Goal: Information Seeking & Learning: Compare options

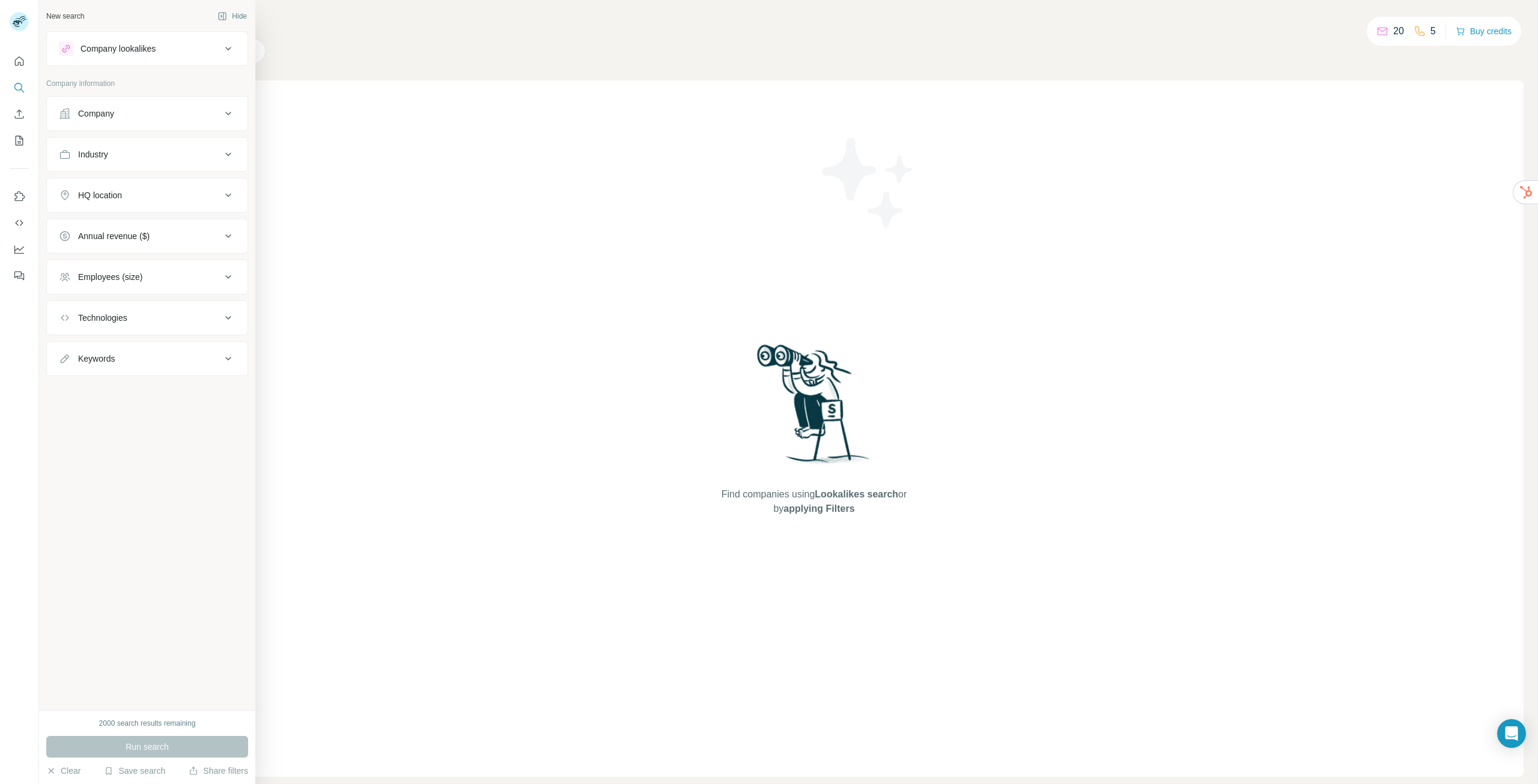
click at [211, 43] on div "Company lookalikes" at bounding box center [140, 48] width 163 height 14
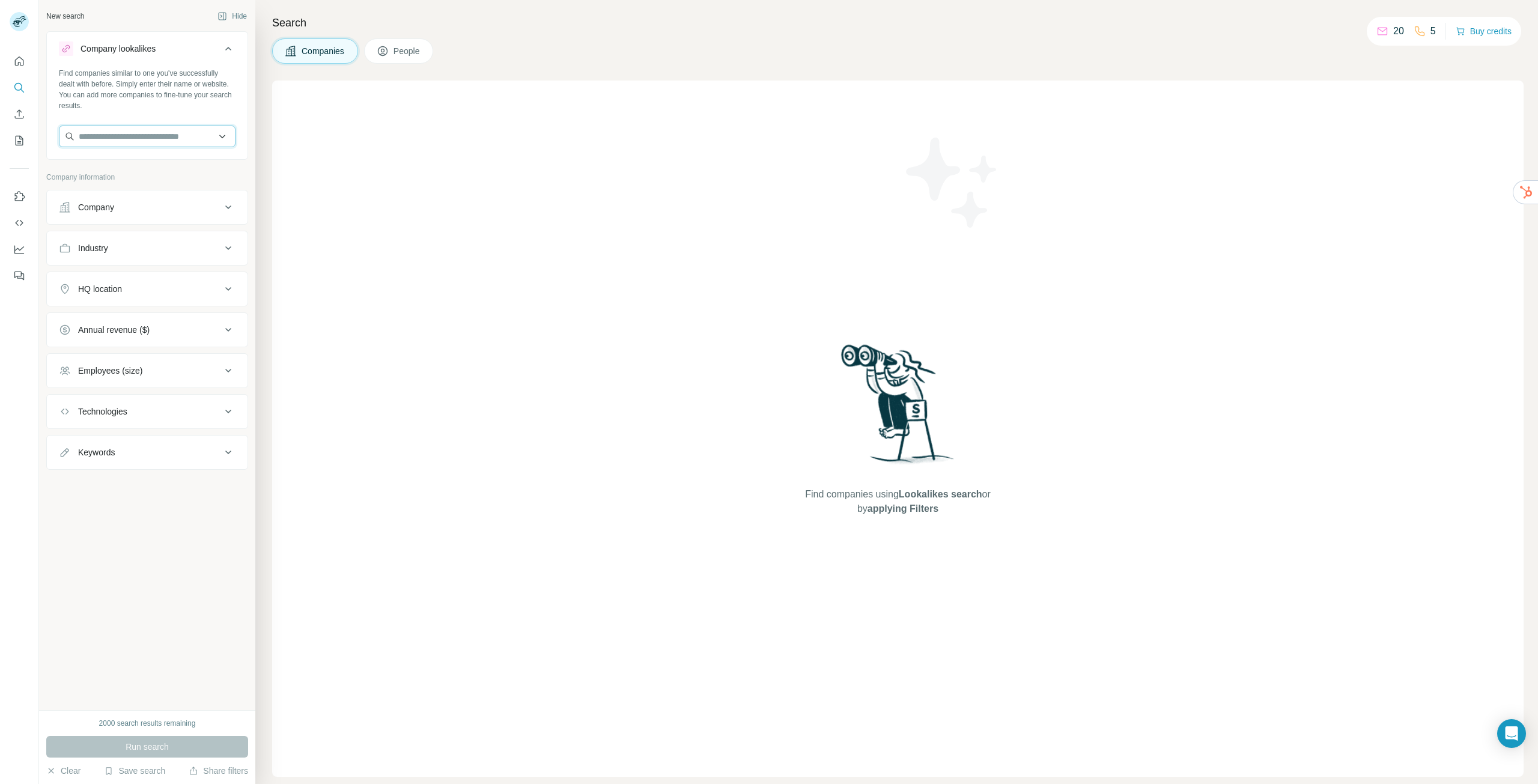
click at [166, 136] on input "text" at bounding box center [148, 136] width 177 height 22
type input "********"
click at [124, 210] on p "[DOMAIN_NAME]" at bounding box center [121, 207] width 58 height 10
click at [130, 127] on input "text" at bounding box center [148, 136] width 177 height 22
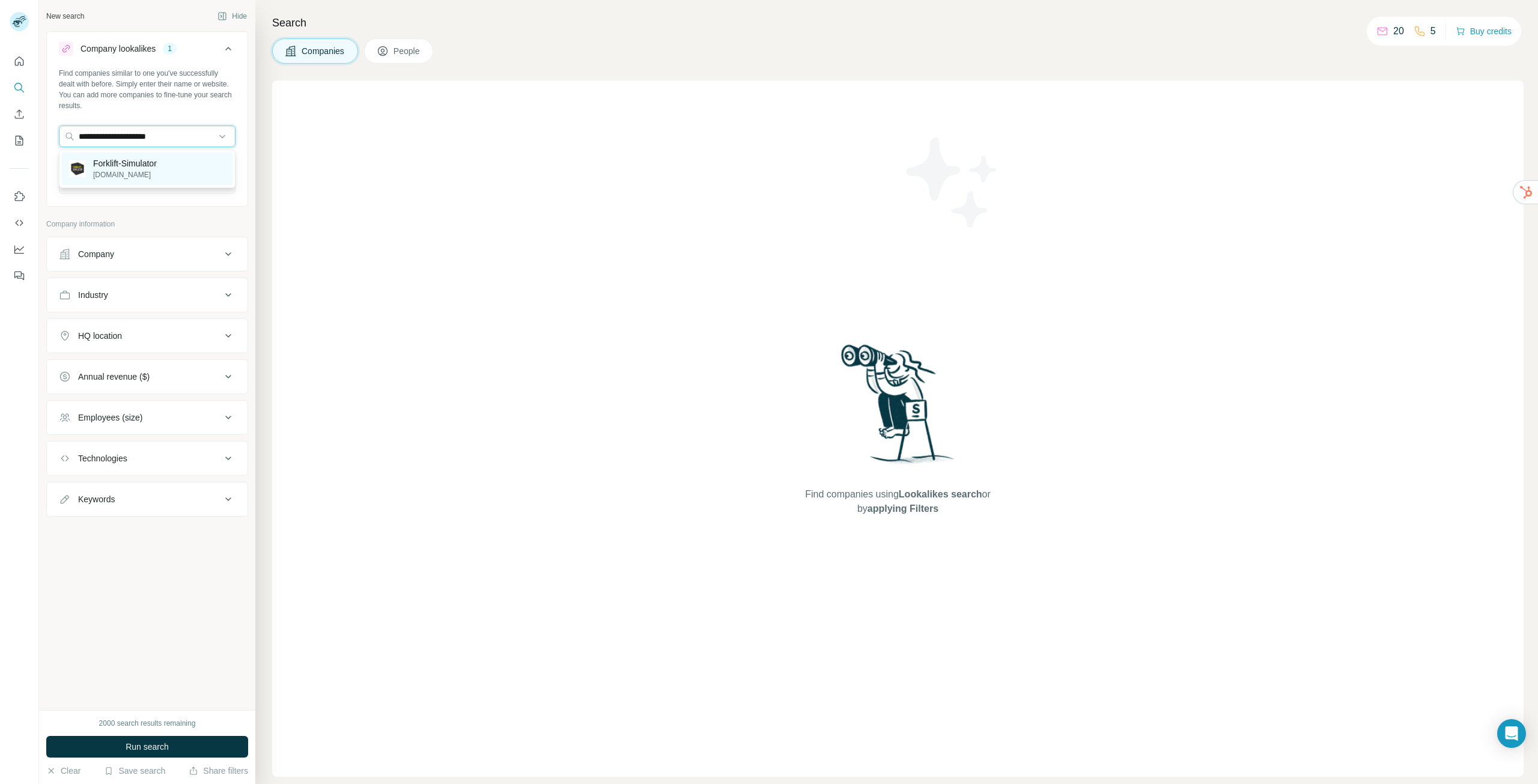
type input "**********"
click at [142, 168] on p "Forklift-Simulator" at bounding box center [124, 163] width 64 height 12
click at [154, 137] on input "text" at bounding box center [148, 136] width 177 height 22
type input "**********"
click at [149, 165] on div "[DOMAIN_NAME] [DOMAIN_NAME]" at bounding box center [148, 168] width 171 height 32
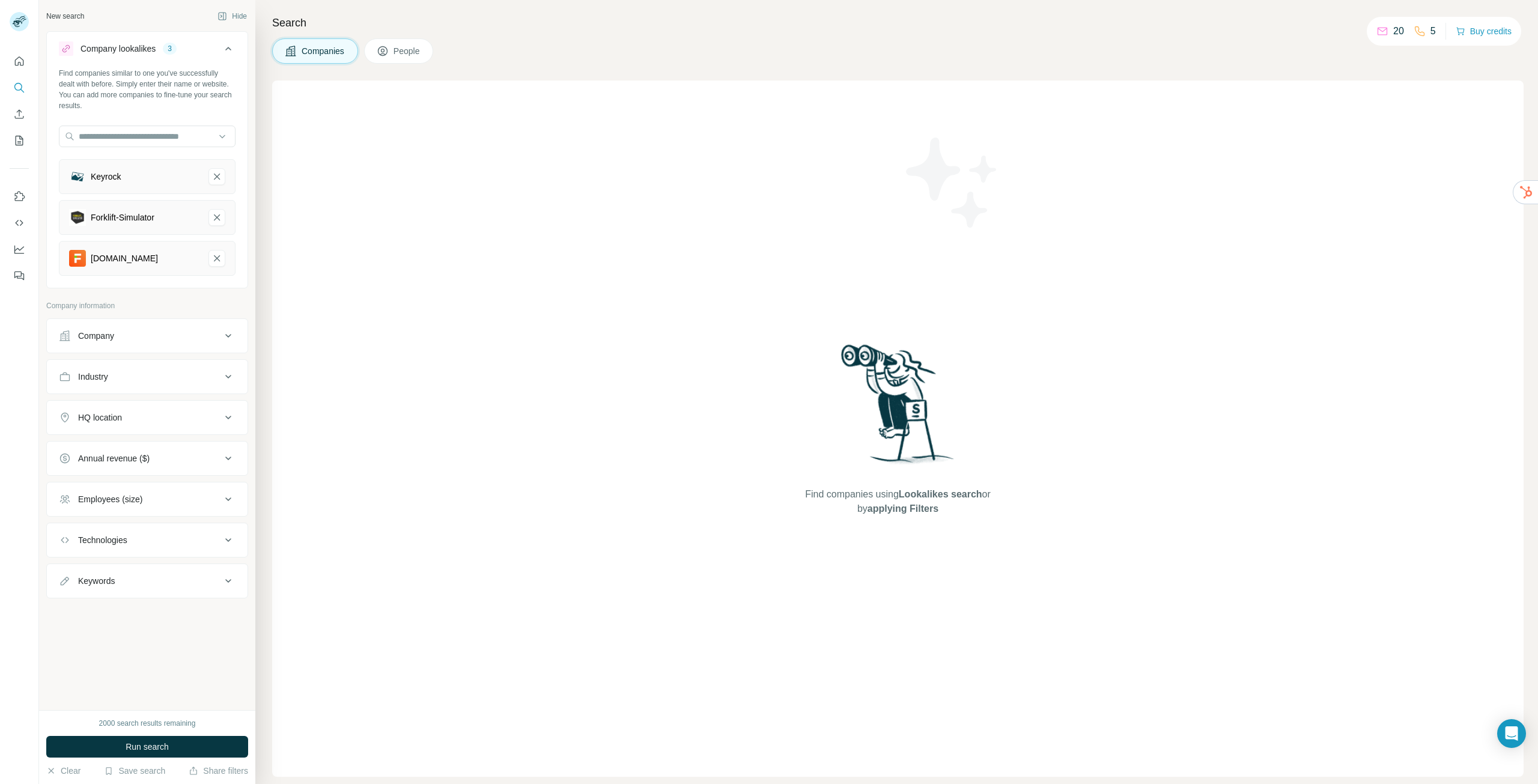
click at [234, 168] on div "Keyrock" at bounding box center [148, 177] width 177 height 35
click at [242, 165] on div "Find companies similar to one you've successfully dealt with before. Simply ent…" at bounding box center [148, 177] width 201 height 217
click at [193, 335] on div "Company" at bounding box center [140, 335] width 163 height 12
click at [183, 391] on input "text" at bounding box center [148, 388] width 177 height 22
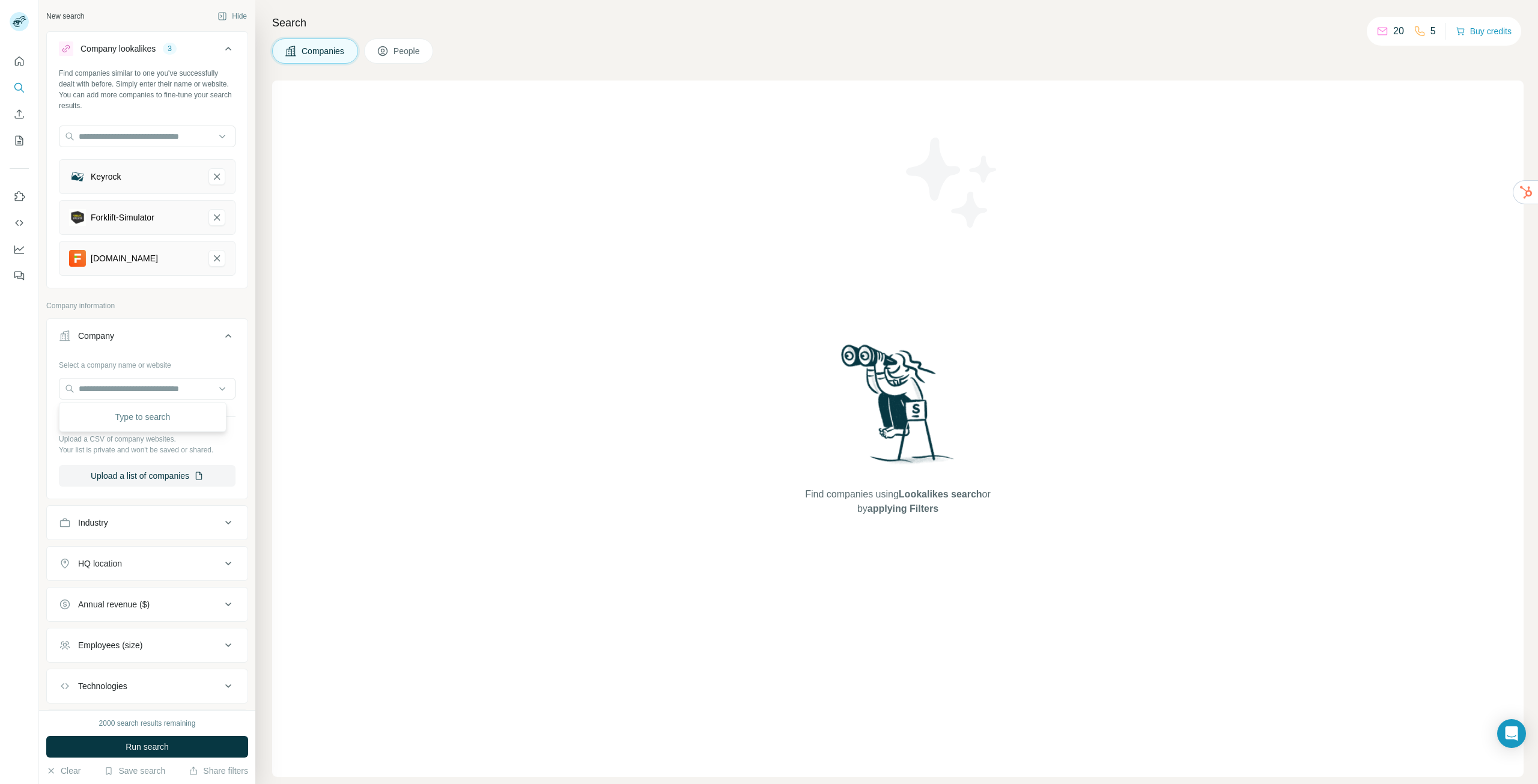
click at [17, 429] on div at bounding box center [19, 392] width 39 height 784
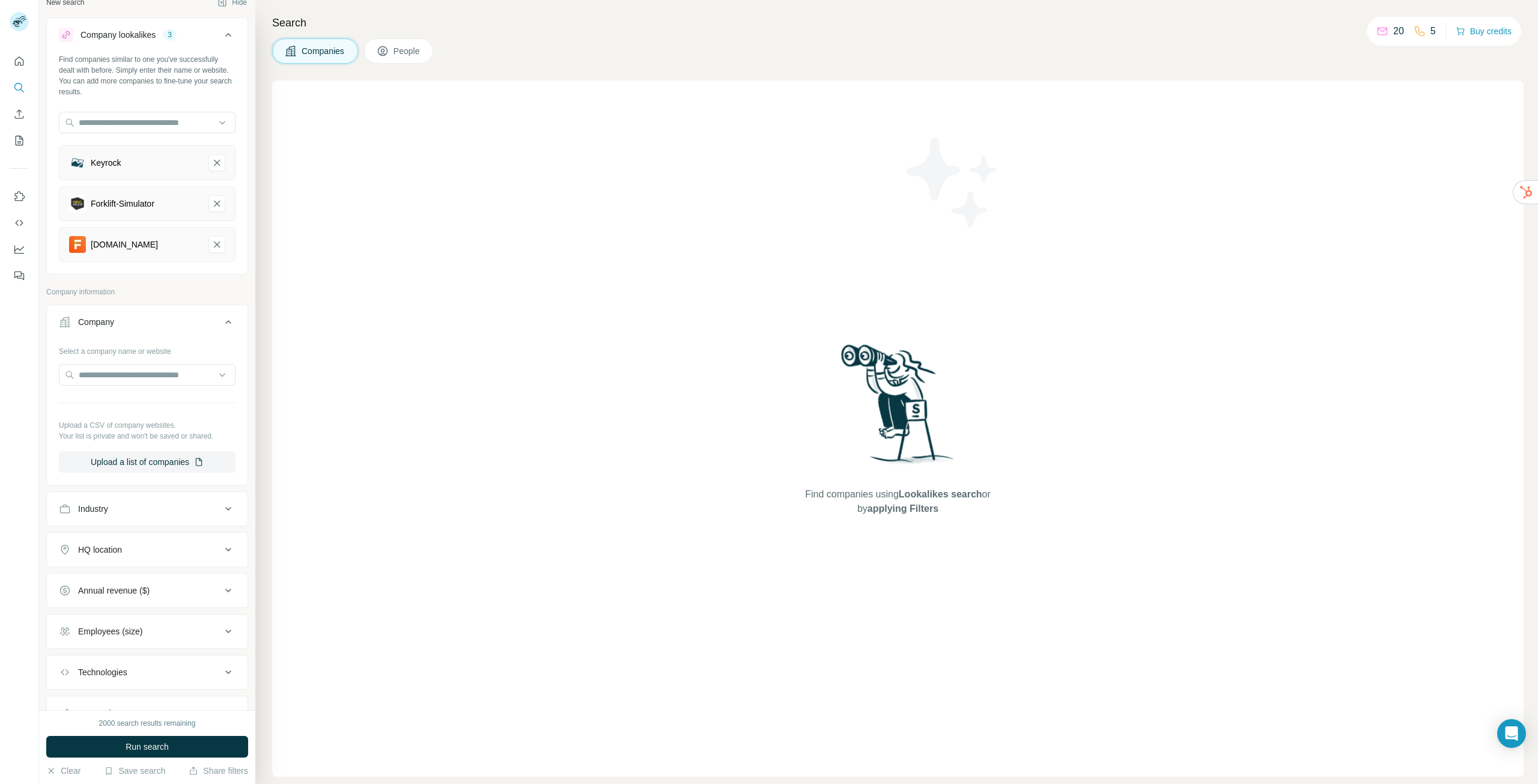
scroll to position [60, 0]
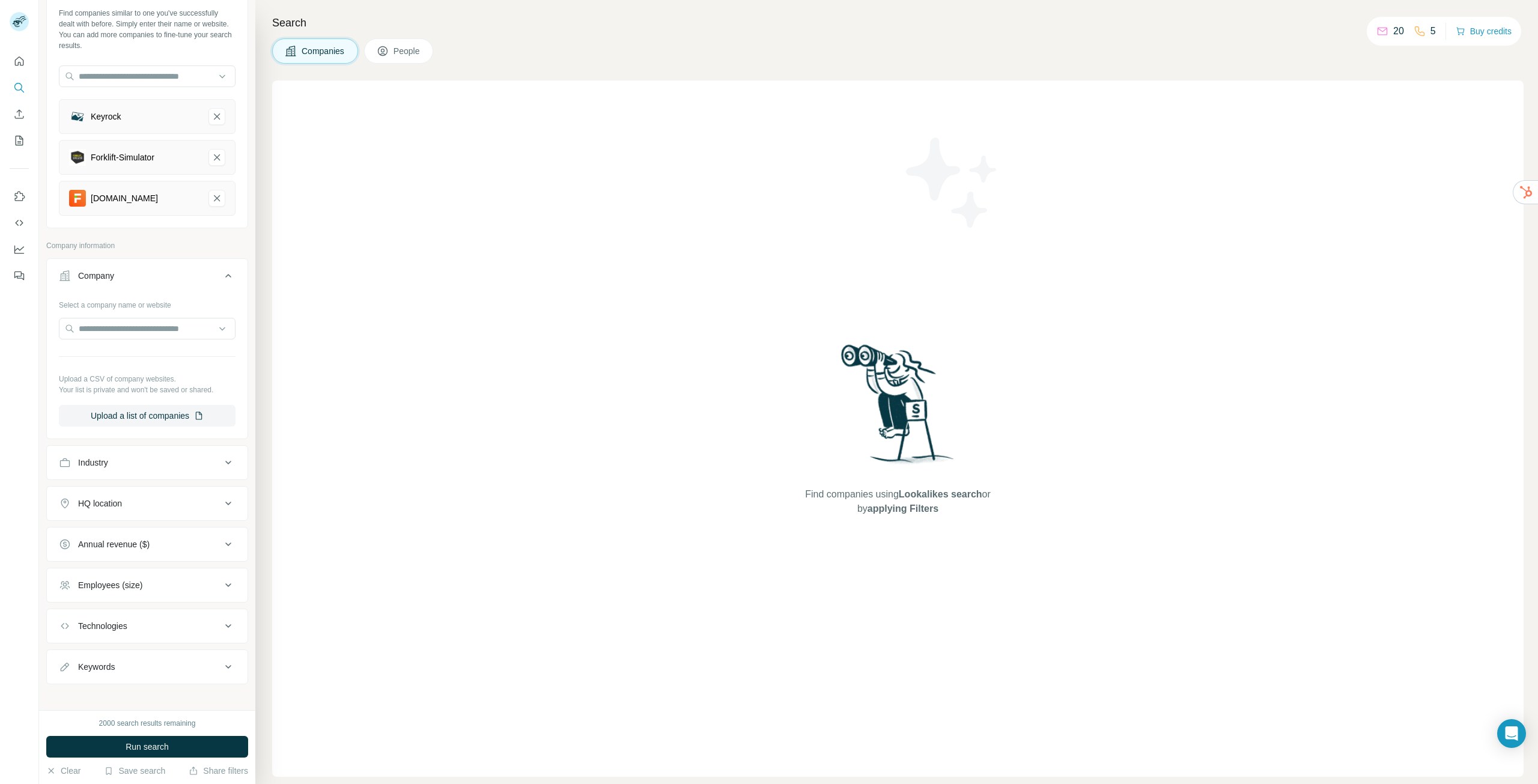
click at [151, 457] on div "Industry" at bounding box center [140, 463] width 163 height 12
click at [175, 493] on input at bounding box center [141, 493] width 148 height 13
drag, startPoint x: 175, startPoint y: 493, endPoint x: 14, endPoint y: 490, distance: 161.0
click at [175, 492] on input at bounding box center [141, 493] width 148 height 13
click at [164, 547] on button "HQ location" at bounding box center [148, 539] width 201 height 28
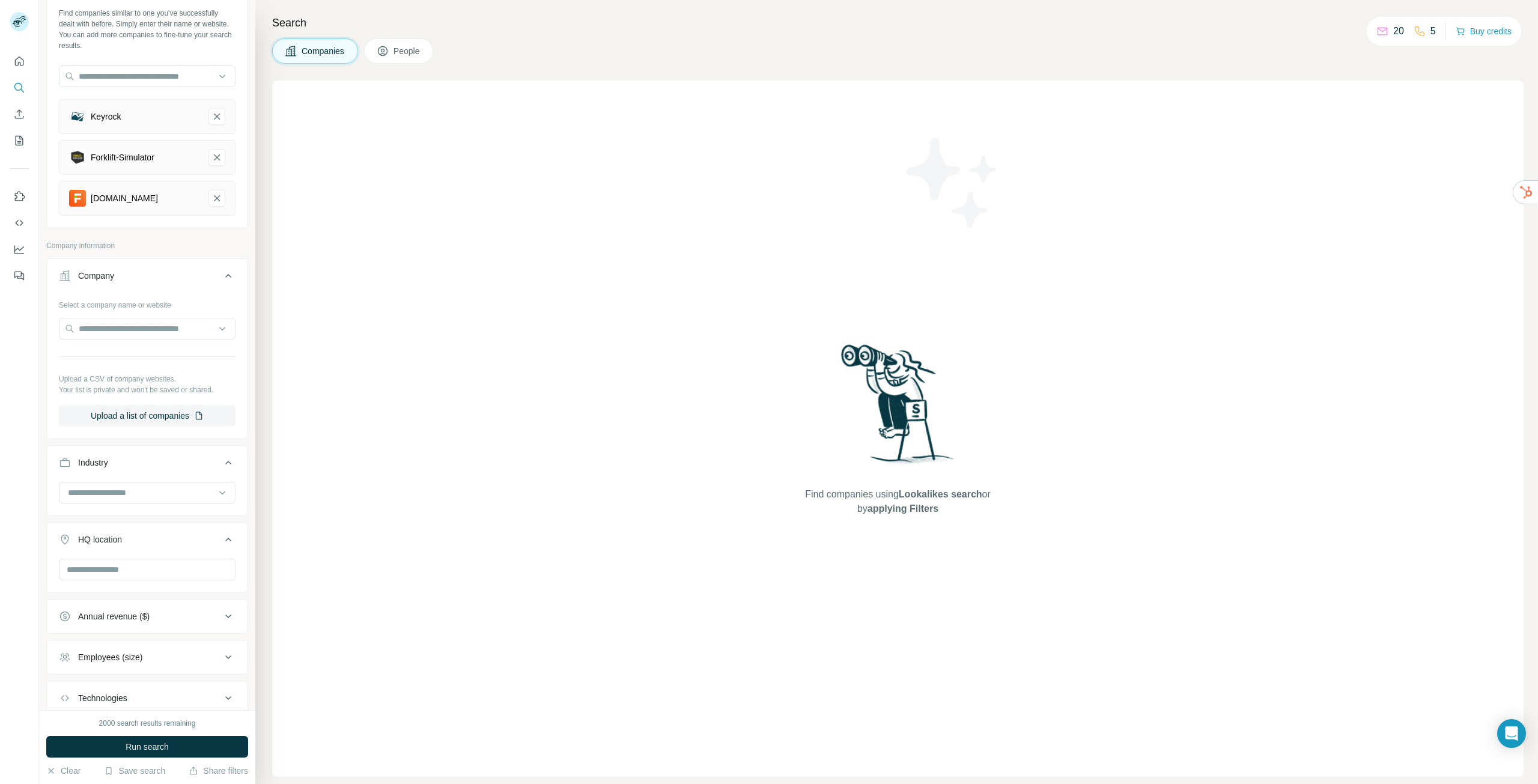
click at [108, 581] on div at bounding box center [148, 571] width 177 height 24
click at [115, 572] on input "text" at bounding box center [148, 569] width 177 height 22
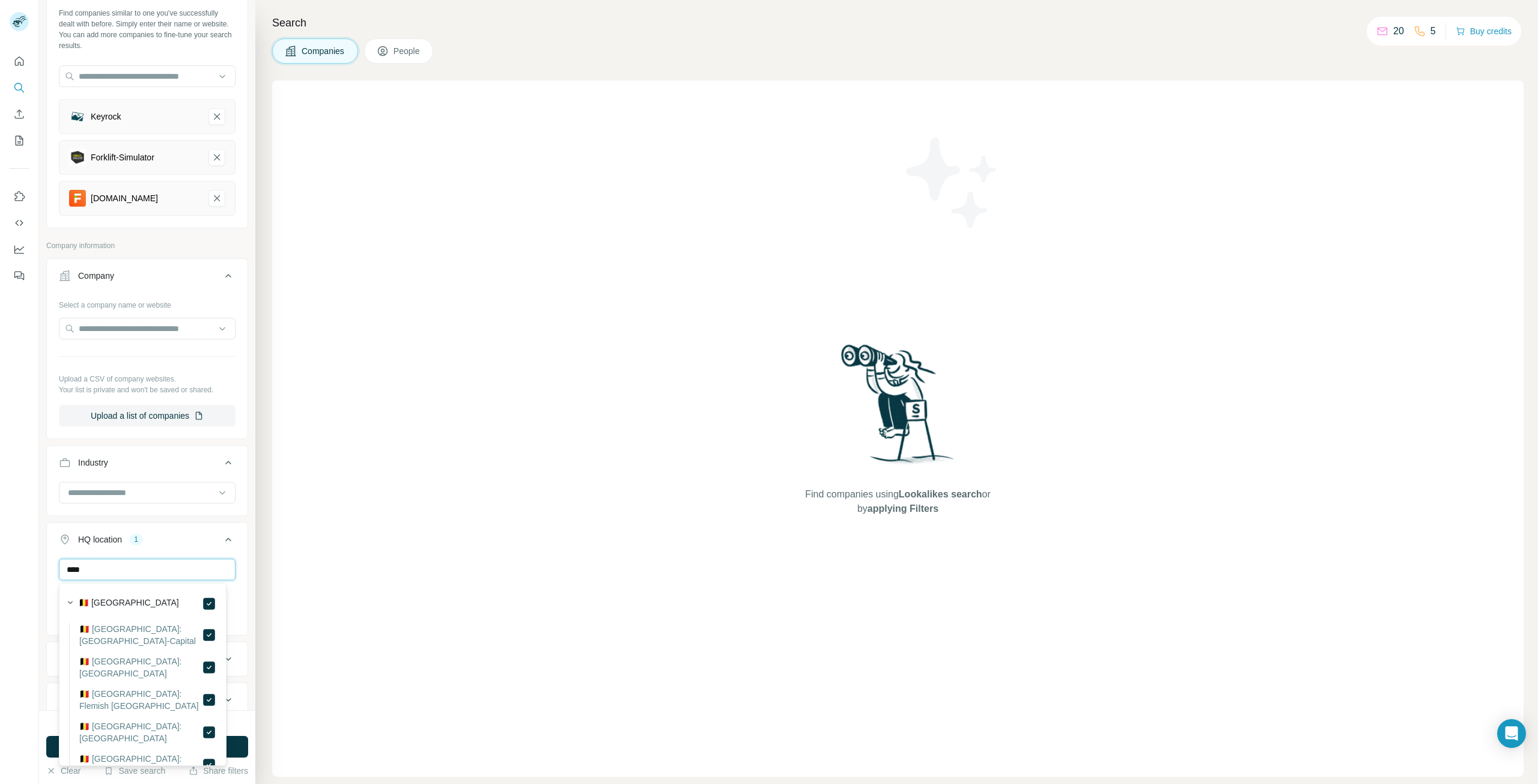
click at [121, 572] on input "****" at bounding box center [148, 569] width 177 height 22
type input "*"
type input "*******"
click at [202, 606] on icon at bounding box center [208, 603] width 14 height 14
click at [0, 515] on div at bounding box center [19, 392] width 39 height 784
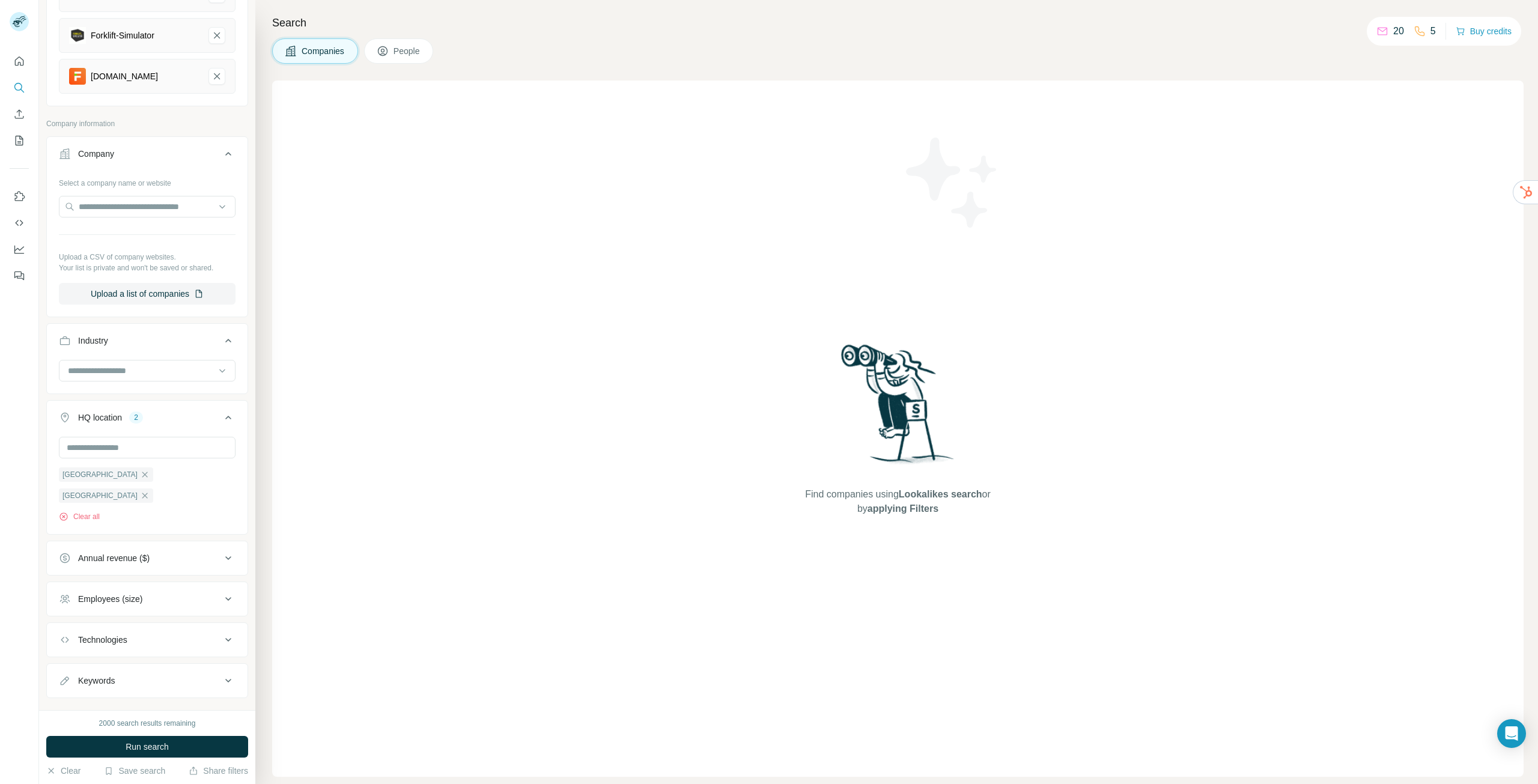
scroll to position [183, 0]
click at [221, 550] on icon at bounding box center [228, 556] width 14 height 14
click at [62, 576] on icon at bounding box center [66, 583] width 14 height 14
click at [61, 599] on icon at bounding box center [66, 605] width 12 height 12
click at [67, 577] on icon at bounding box center [66, 583] width 12 height 12
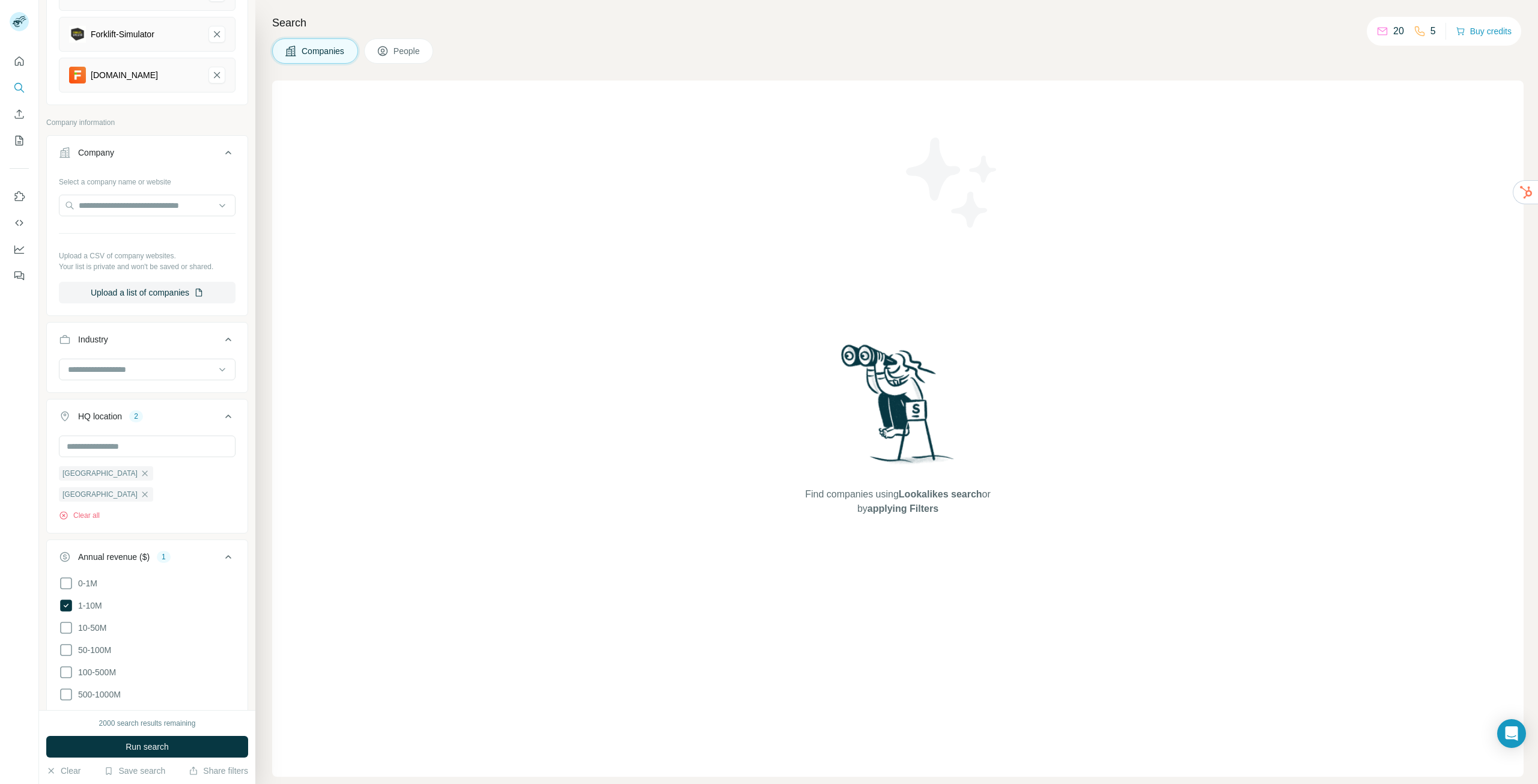
click at [50, 576] on div "0-1M 1-10M 10-50M 50-100M 100-500M 500-1000M >1000M Clear all" at bounding box center [148, 663] width 201 height 176
click at [67, 576] on icon at bounding box center [66, 583] width 14 height 14
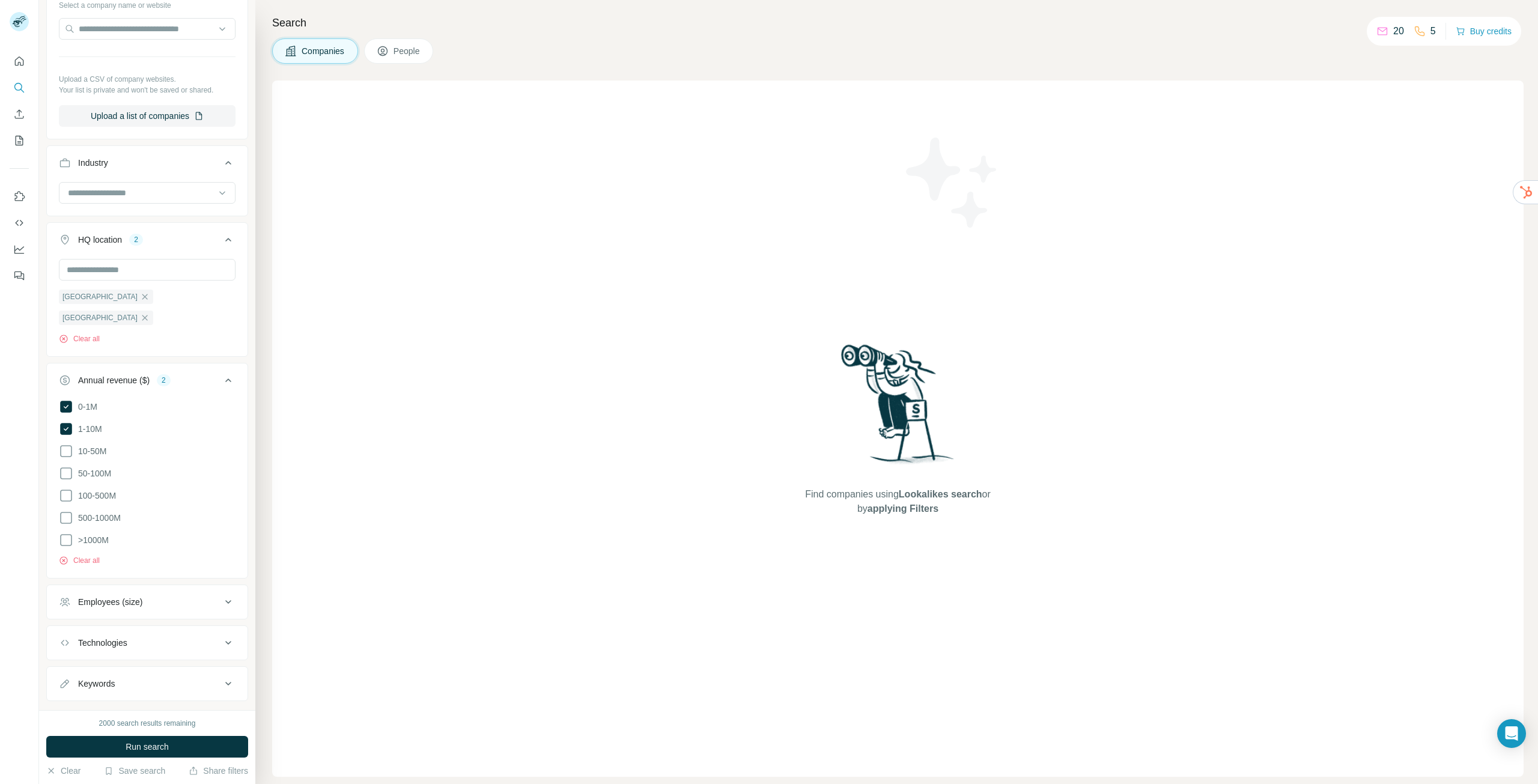
click at [210, 587] on button "Employees (size)" at bounding box center [148, 601] width 201 height 28
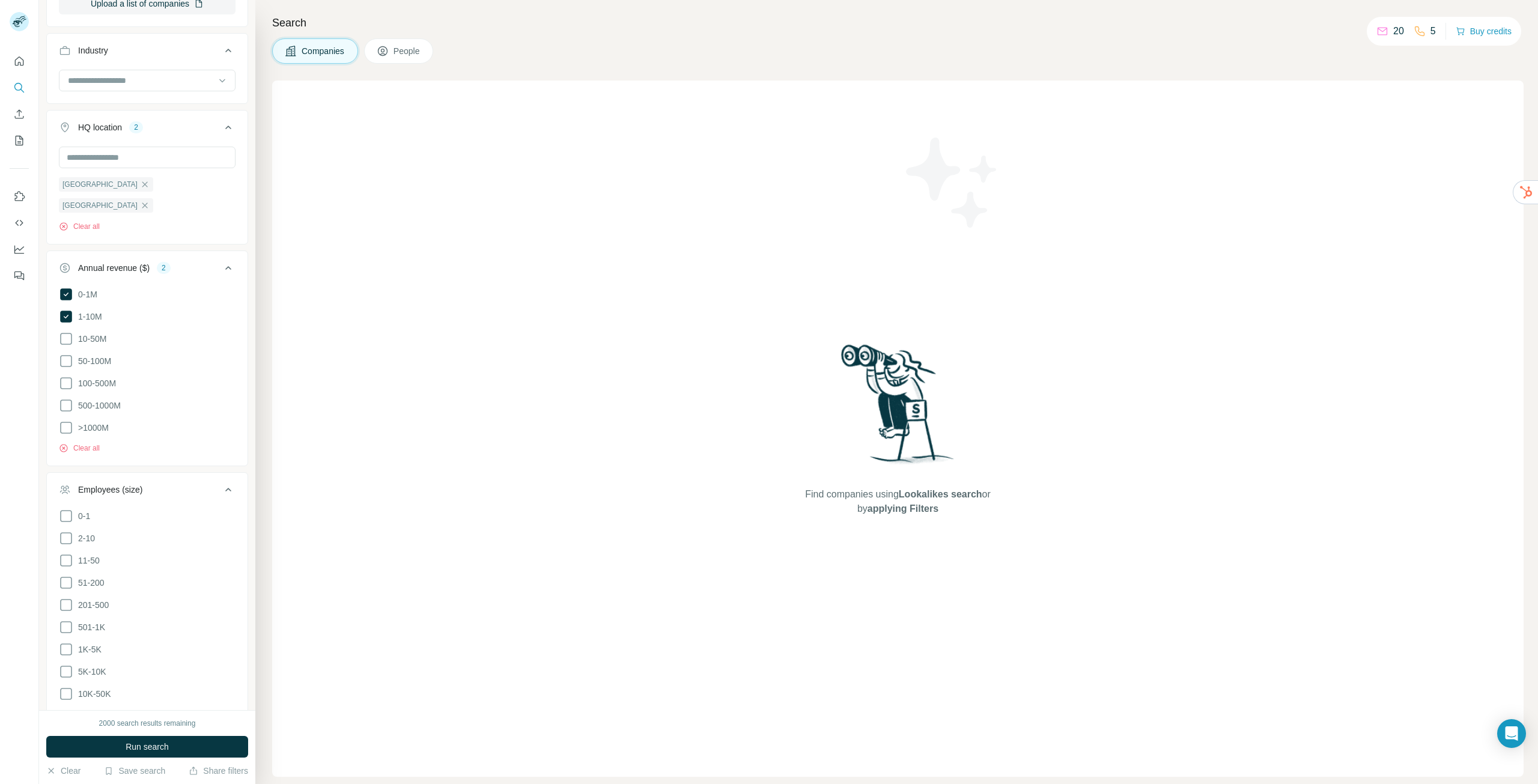
scroll to position [540, 0]
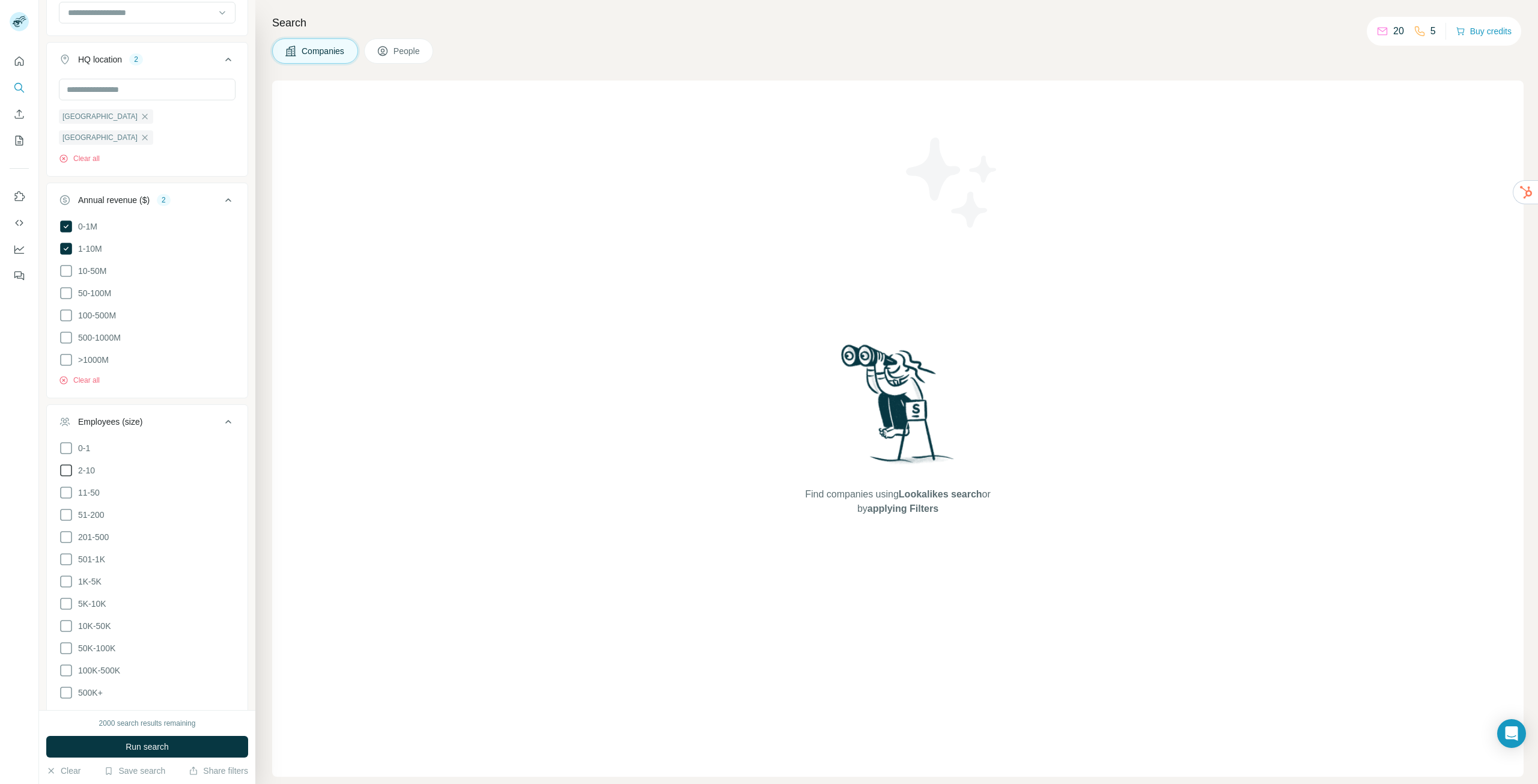
drag, startPoint x: 64, startPoint y: 466, endPoint x: 68, endPoint y: 439, distance: 27.3
click at [65, 485] on icon at bounding box center [66, 492] width 14 height 14
click at [68, 463] on icon at bounding box center [66, 470] width 14 height 14
click at [66, 441] on icon at bounding box center [66, 448] width 14 height 14
click at [65, 508] on icon at bounding box center [66, 514] width 14 height 14
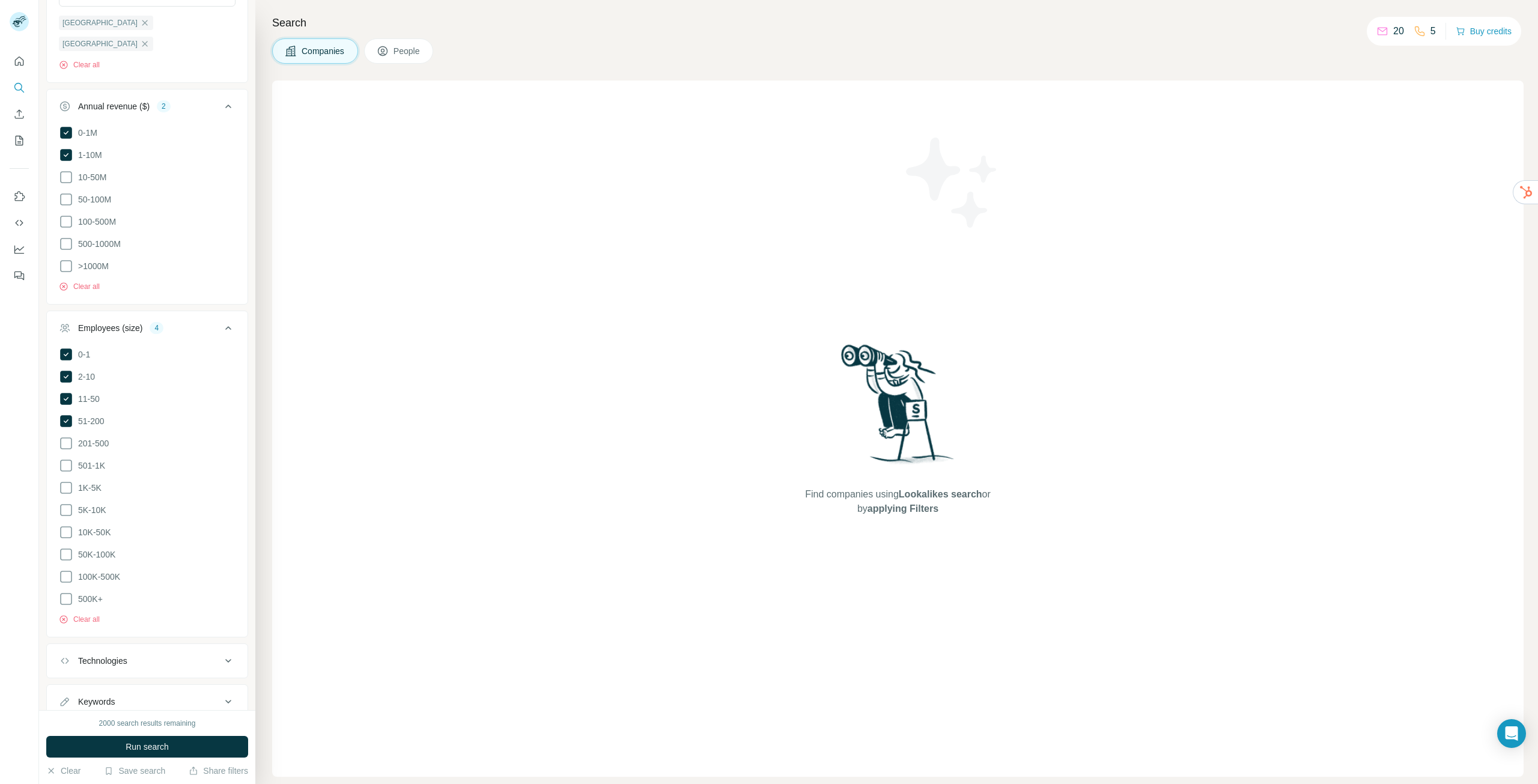
scroll to position [645, 0]
click at [184, 636] on button "Technologies" at bounding box center [148, 650] width 201 height 28
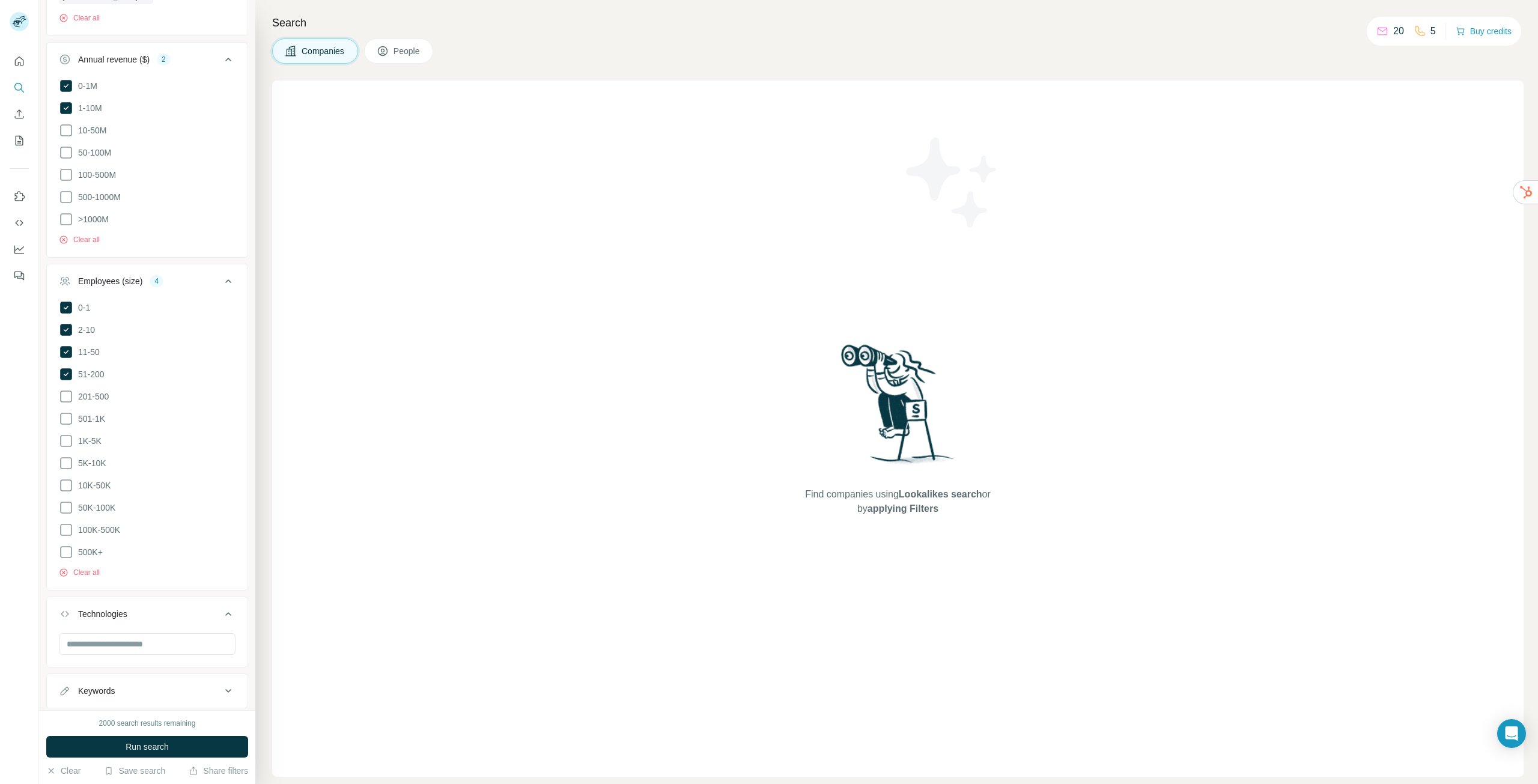
click at [156, 684] on div "Keywords" at bounding box center [140, 690] width 163 height 12
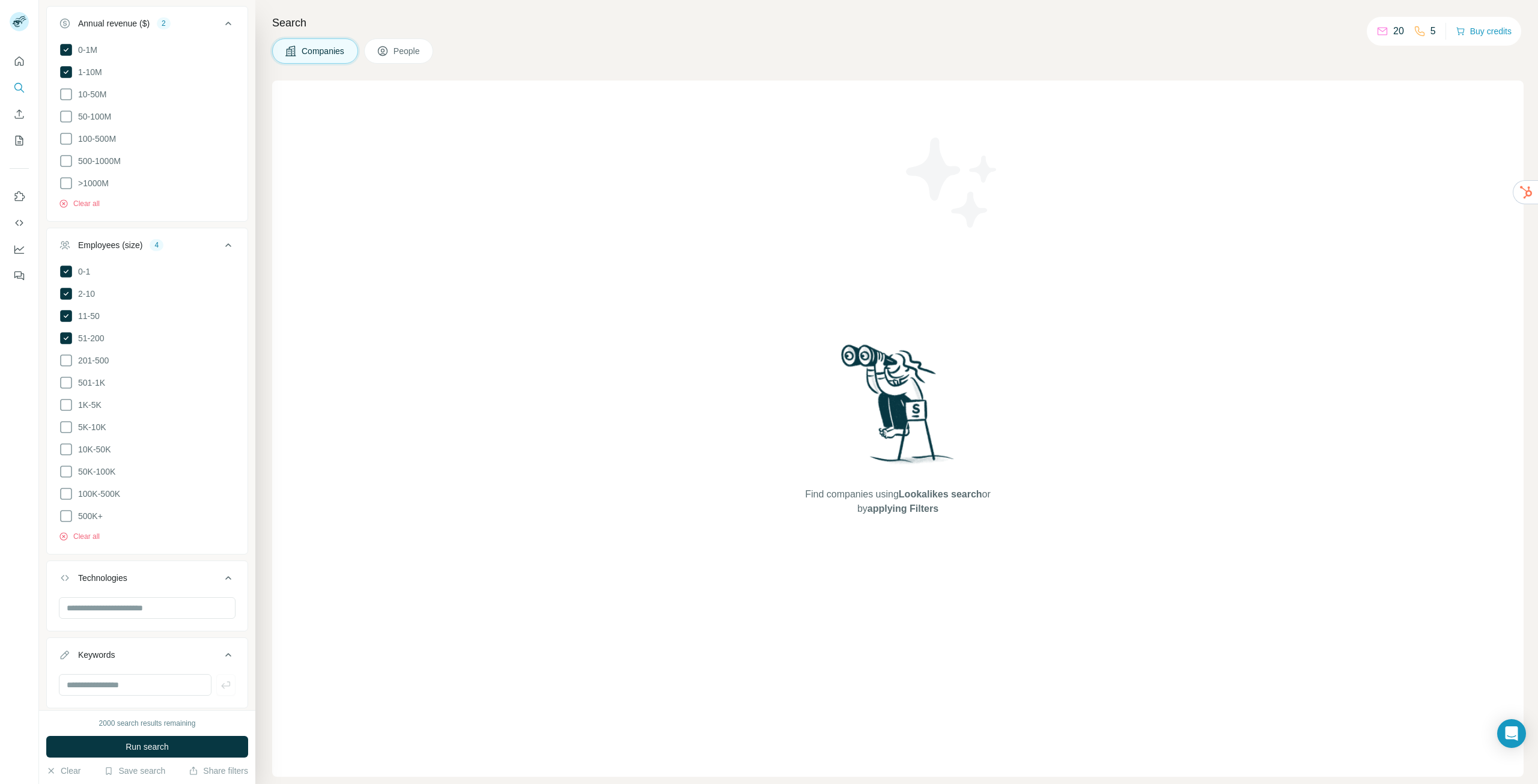
click at [172, 745] on button "Run search" at bounding box center [147, 747] width 202 height 22
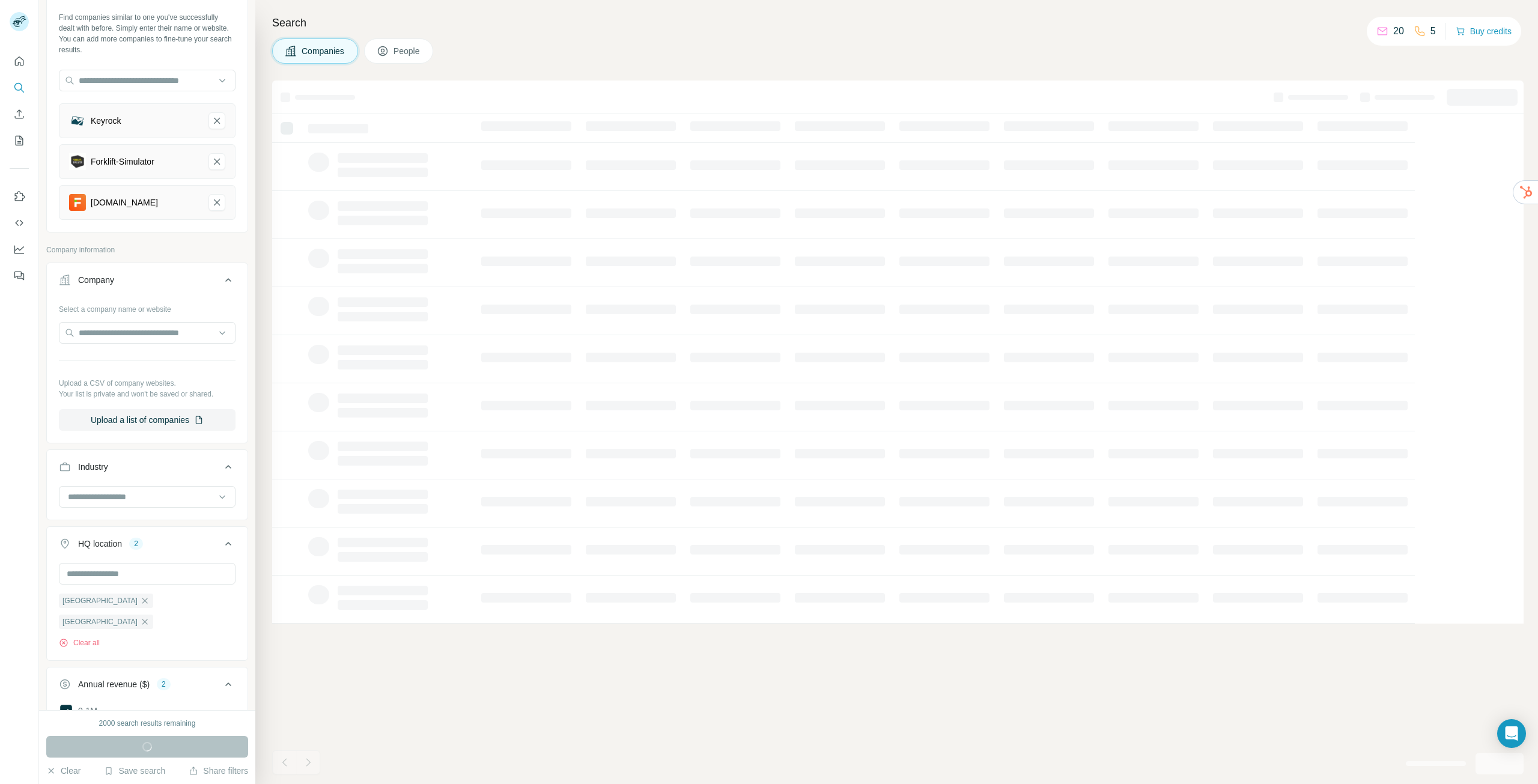
scroll to position [0, 0]
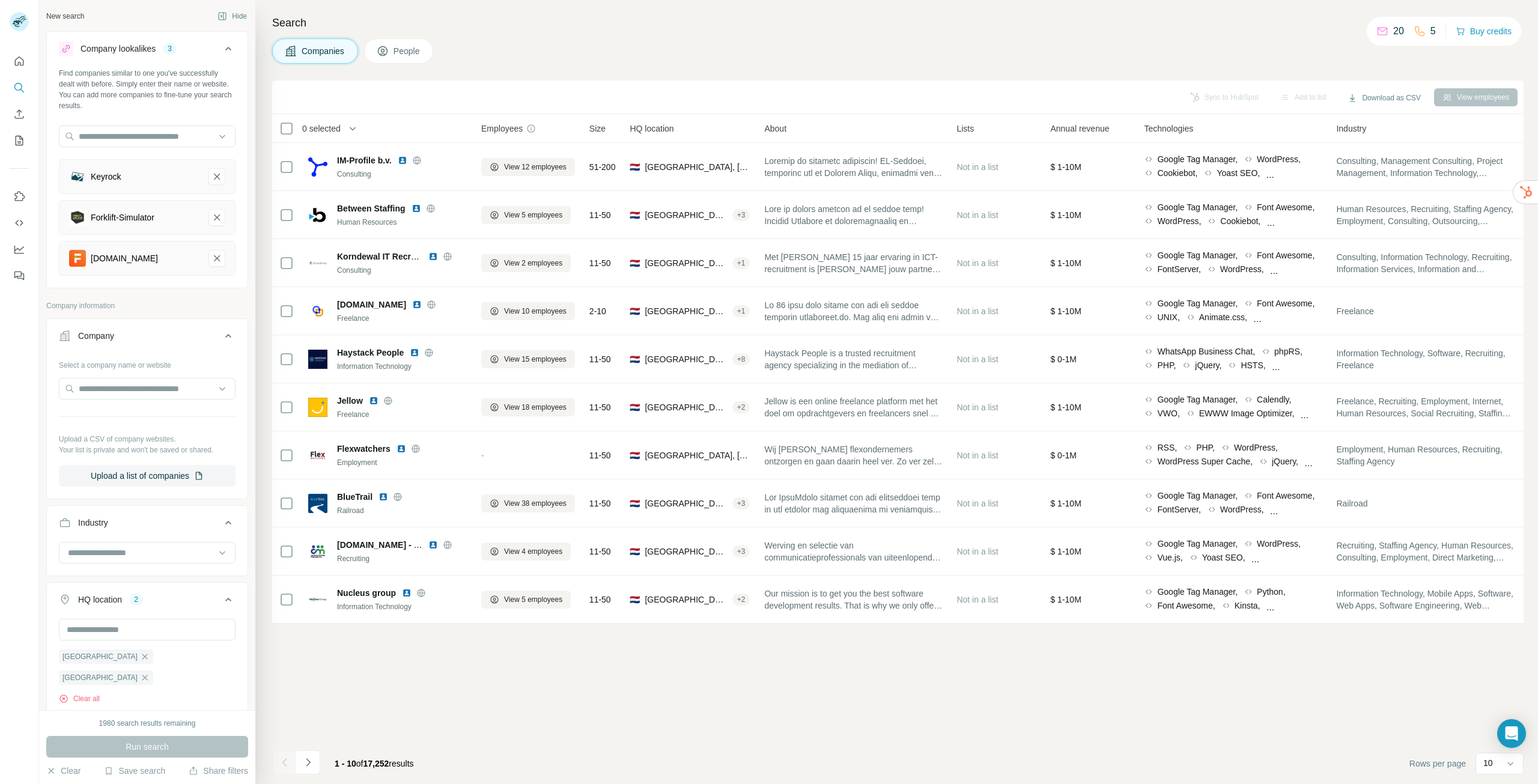
drag, startPoint x: 599, startPoint y: 66, endPoint x: 570, endPoint y: 74, distance: 30.1
click at [593, 67] on div "Search Companies People Sync to HubSpot Add to list Download as CSV View employ…" at bounding box center [897, 392] width 1283 height 784
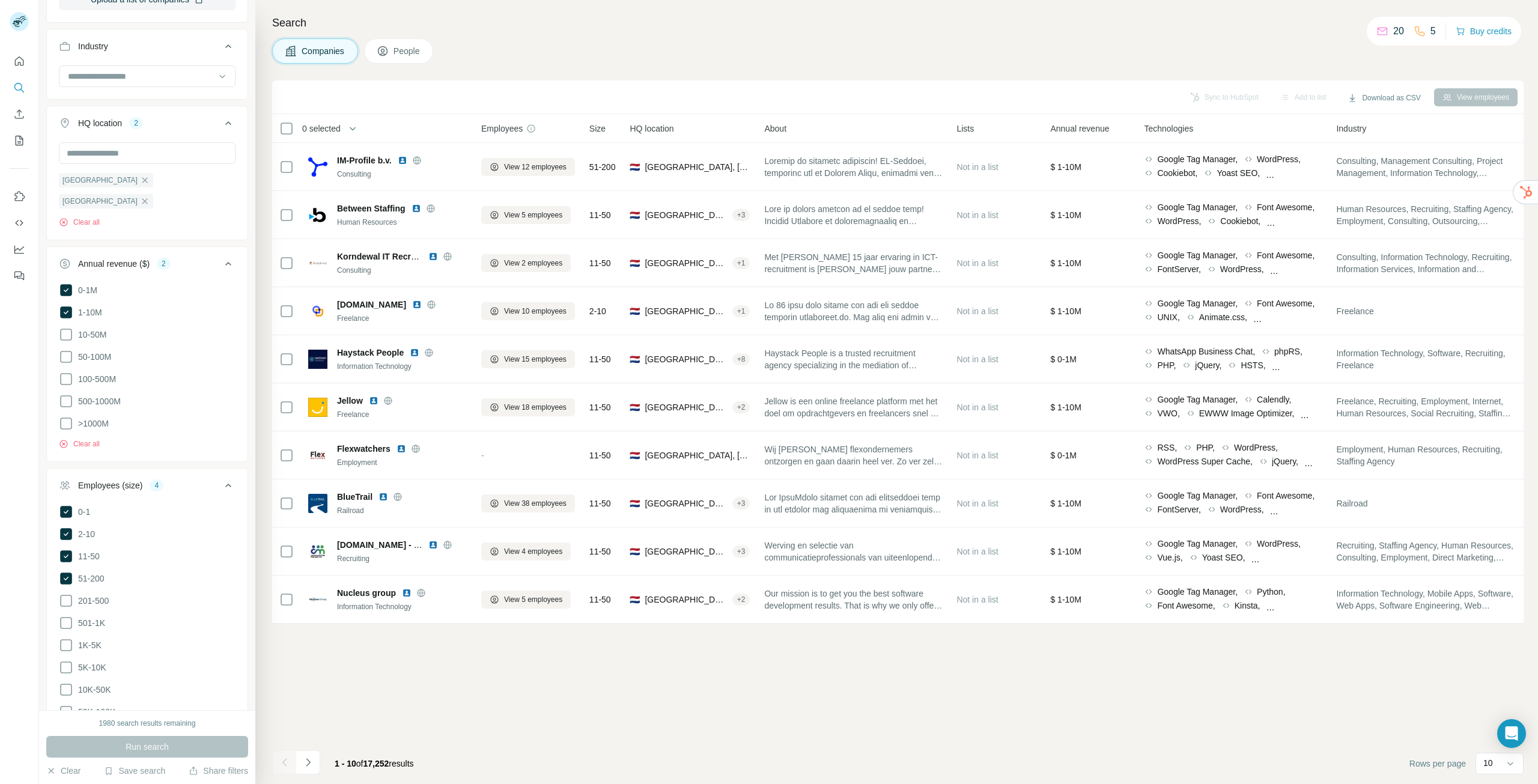
scroll to position [236, 0]
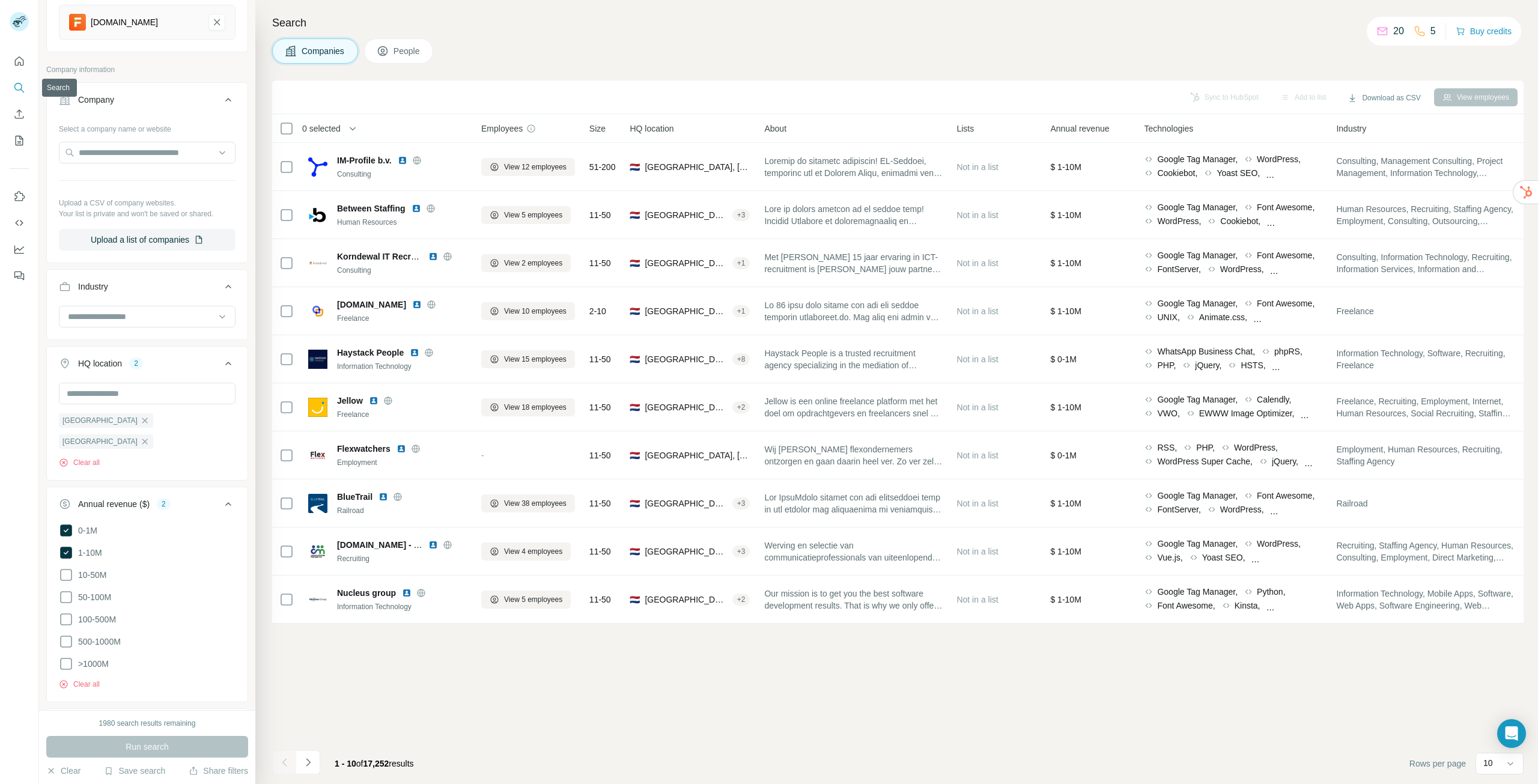
click at [15, 96] on button "Search" at bounding box center [19, 88] width 19 height 22
click at [14, 82] on icon "Search" at bounding box center [19, 88] width 12 height 12
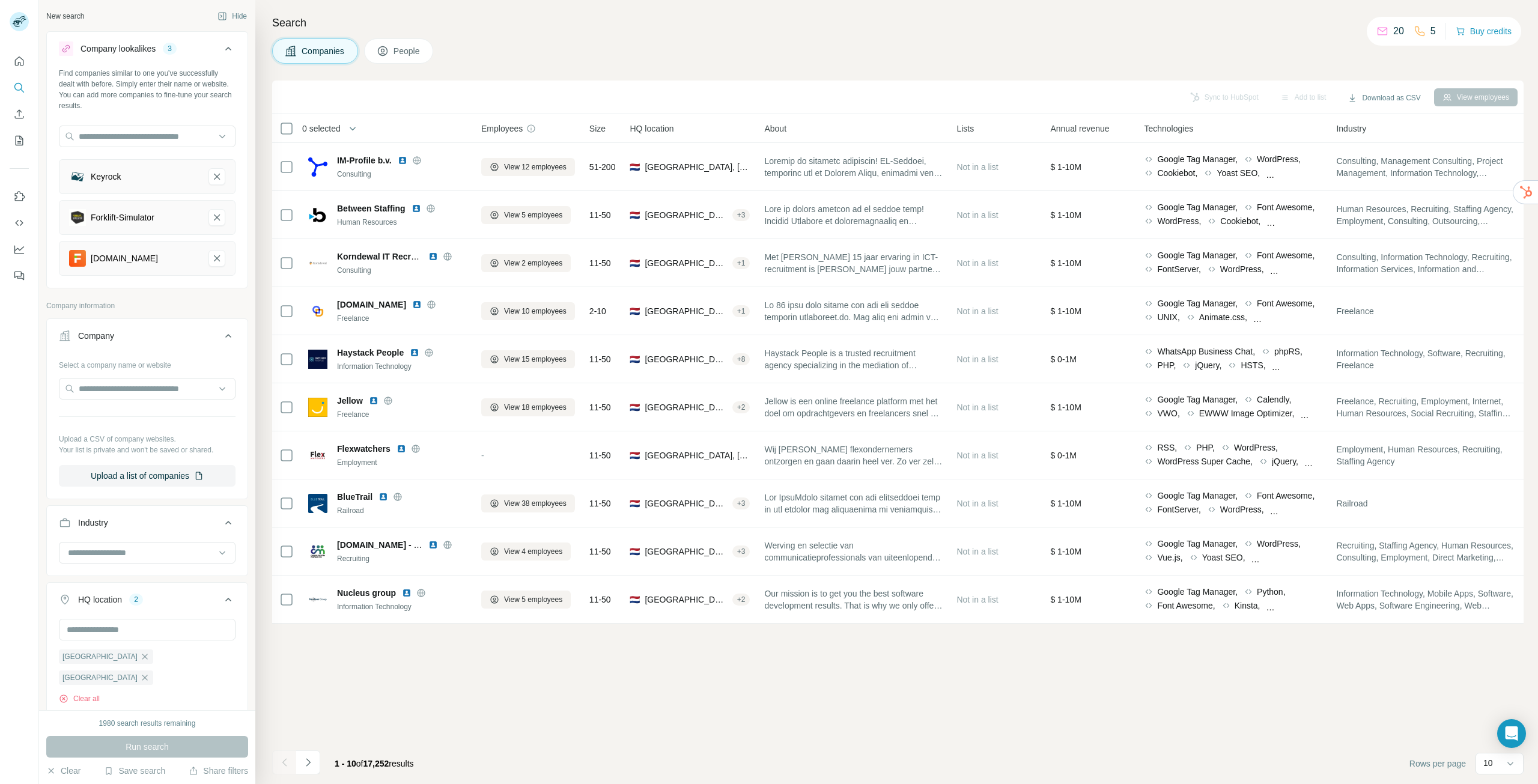
click at [68, 13] on div "New search" at bounding box center [65, 16] width 38 height 10
click at [19, 61] on icon "Quick start" at bounding box center [19, 61] width 12 height 12
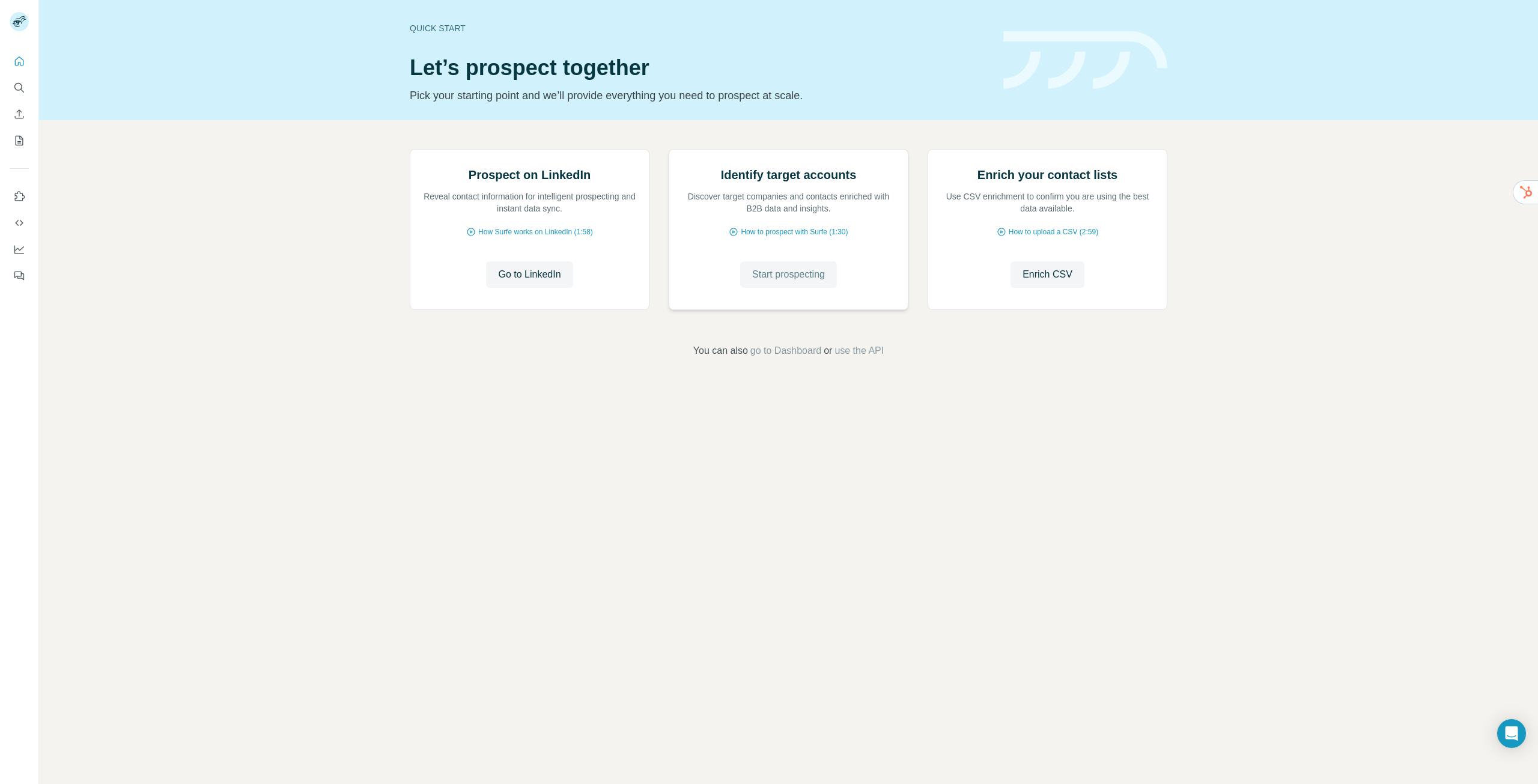
click at [781, 282] on span "Start prospecting" at bounding box center [788, 274] width 73 height 14
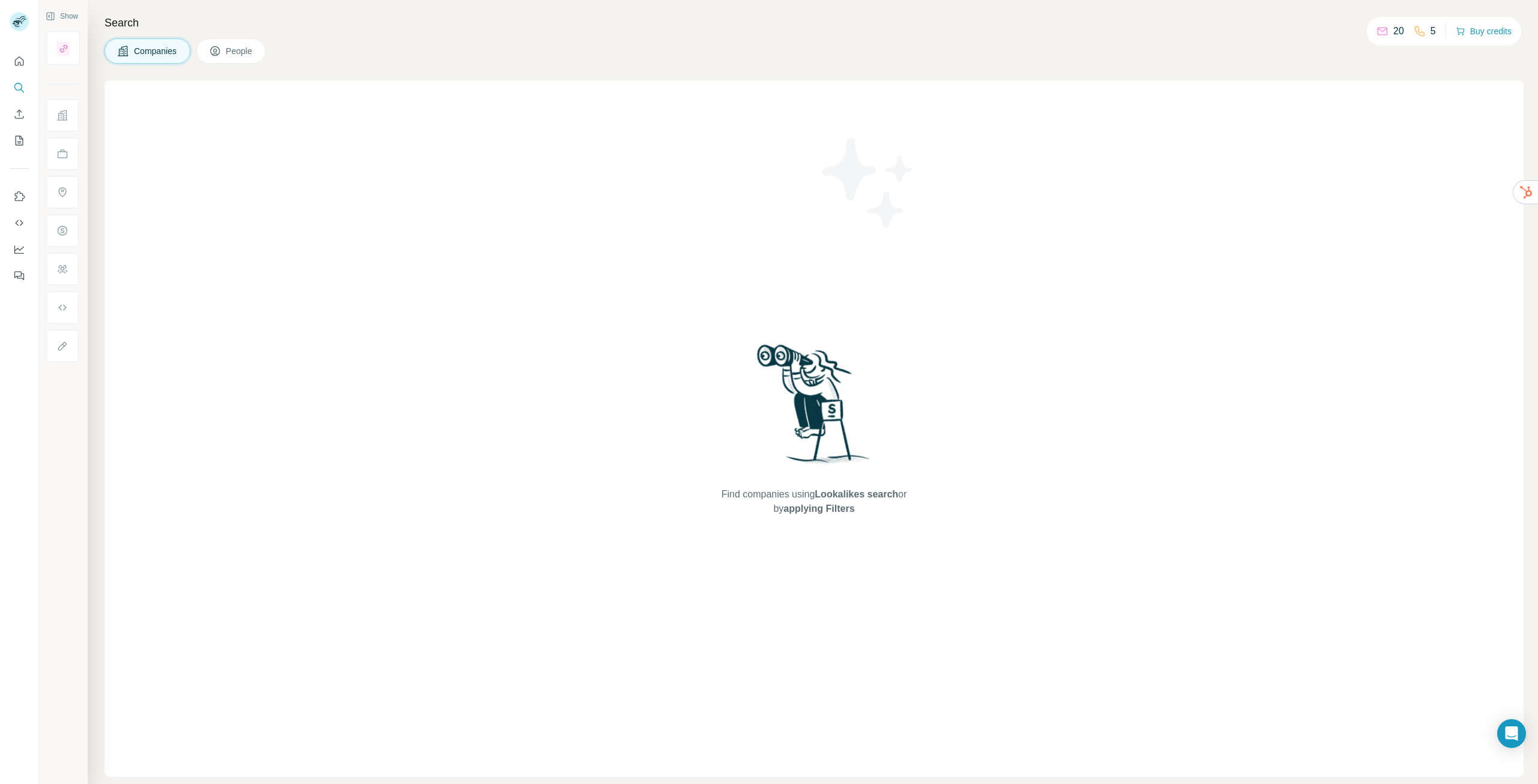
click at [387, 214] on div "Find companies using Lookalikes search or by applying Filters" at bounding box center [814, 428] width 1419 height 696
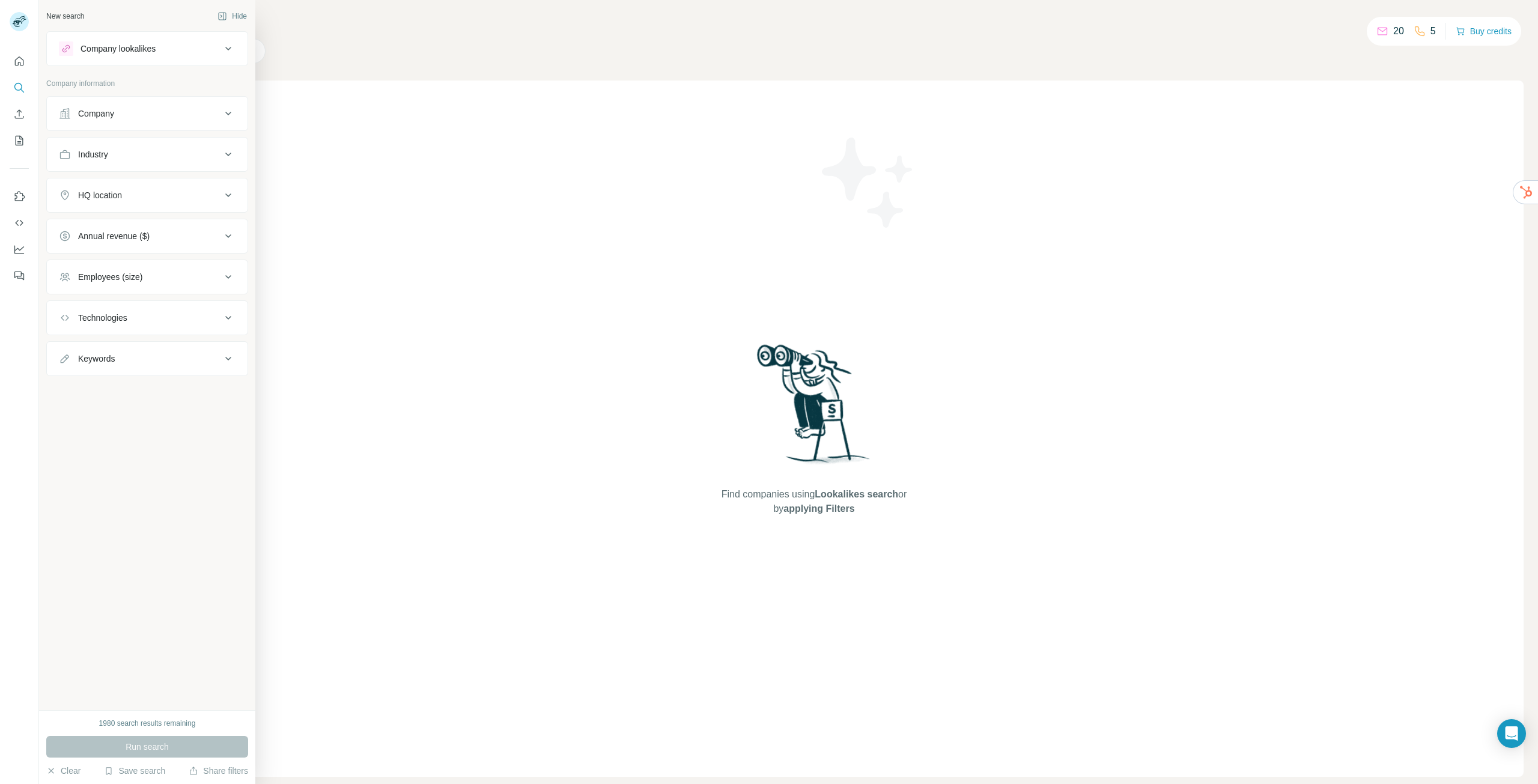
click at [134, 325] on button "Technologies" at bounding box center [148, 317] width 201 height 28
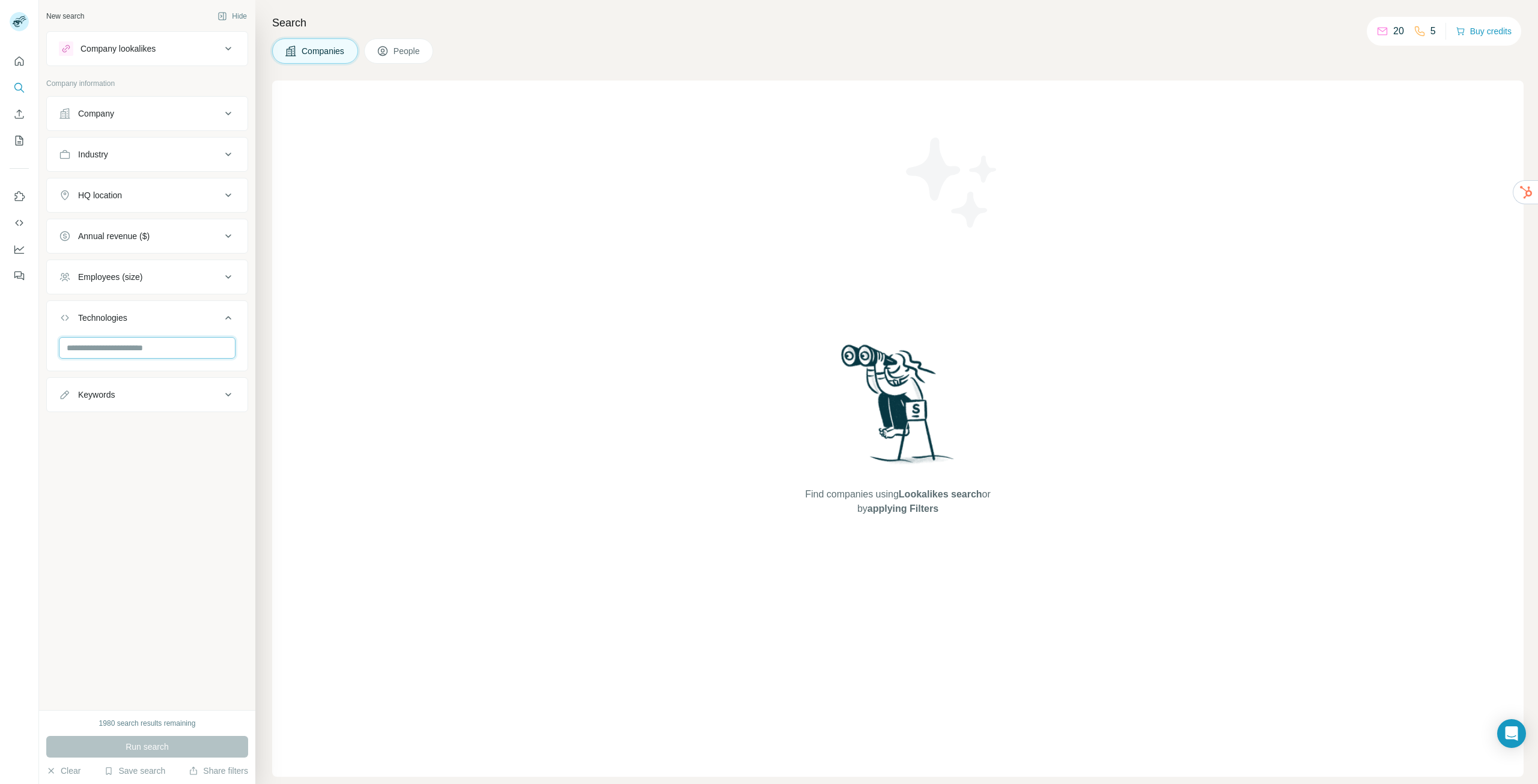
click at [134, 350] on input "text" at bounding box center [148, 347] width 177 height 22
type input "*******"
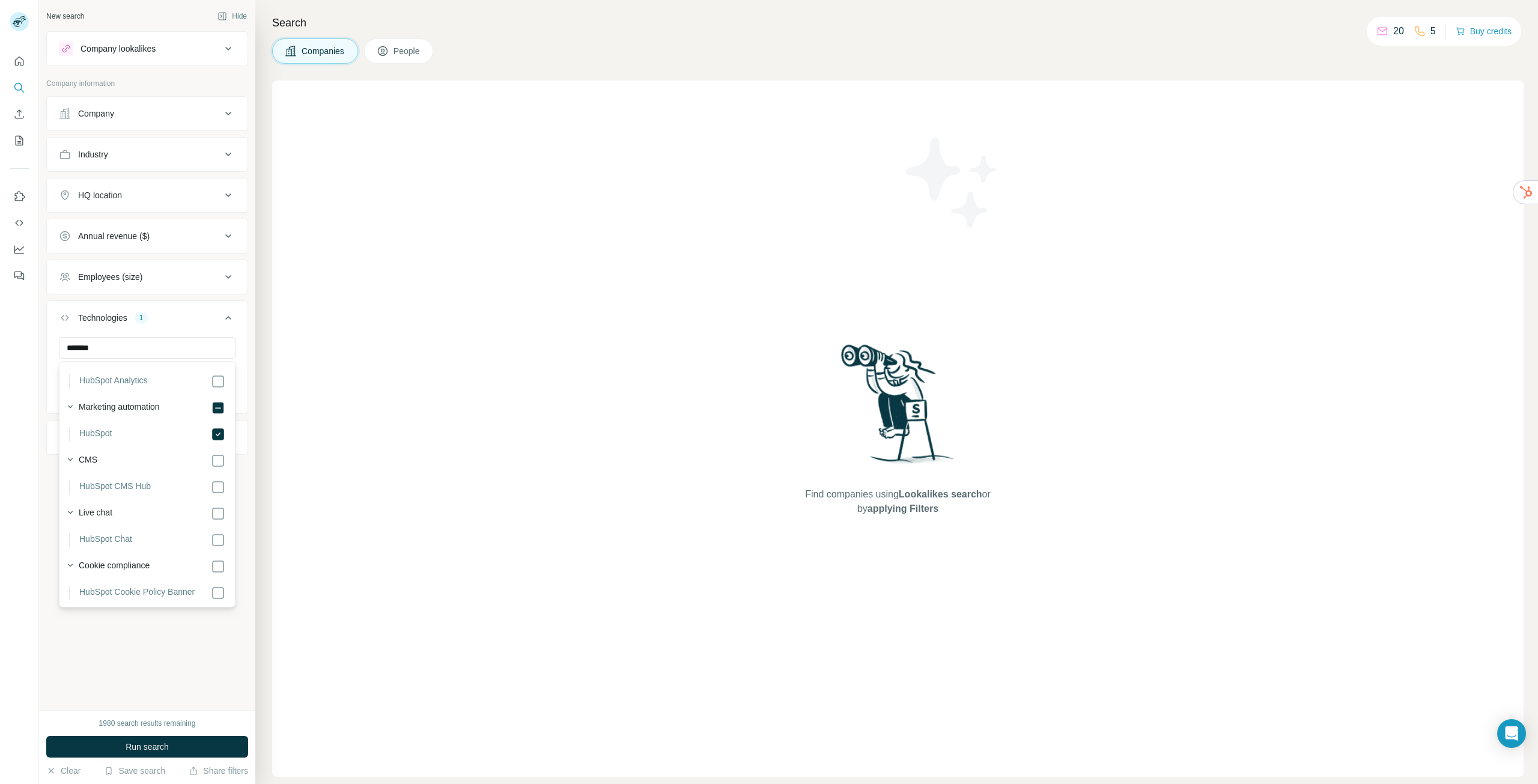
scroll to position [28, 0]
click at [0, 423] on div at bounding box center [19, 392] width 39 height 784
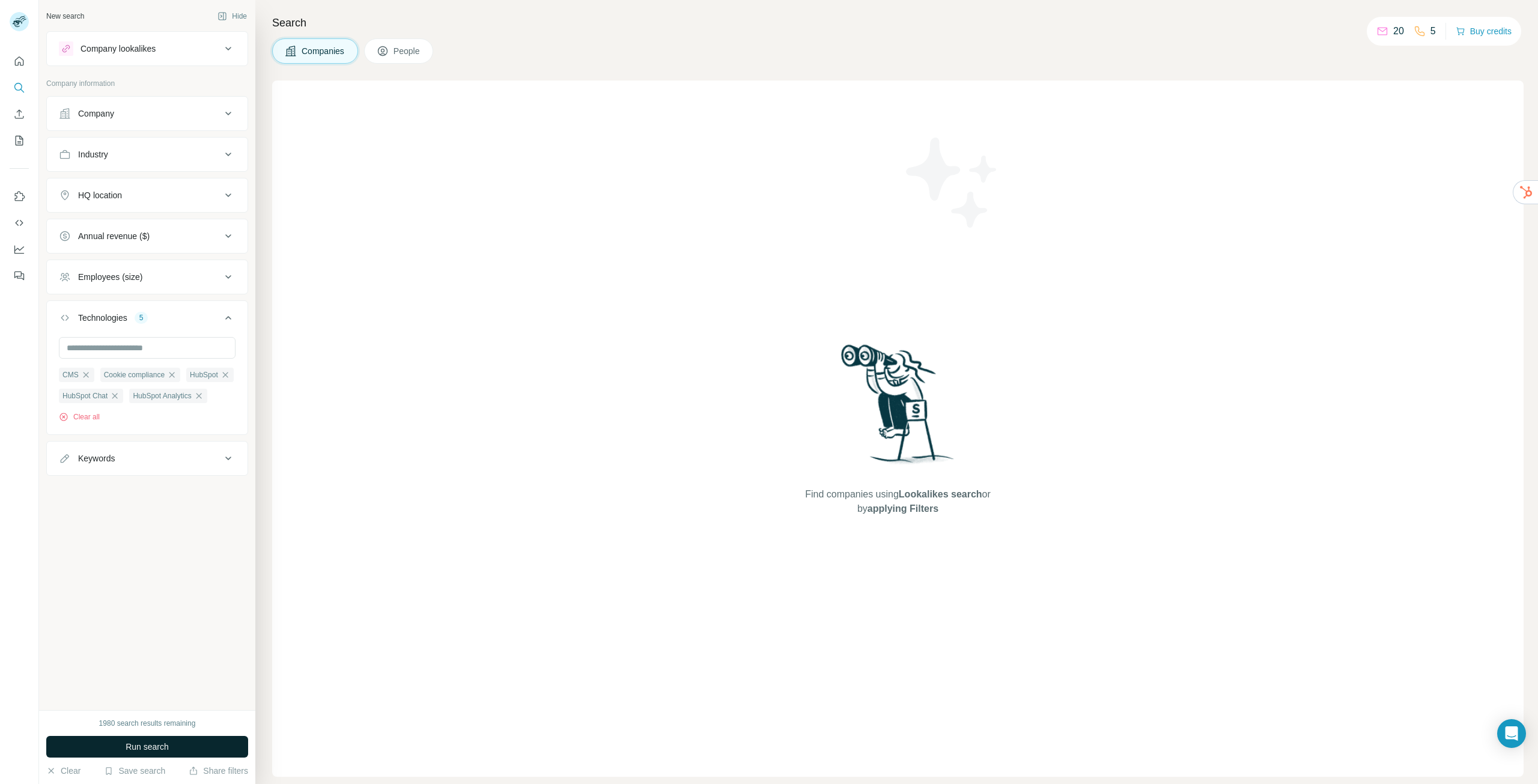
click at [128, 749] on span "Run search" at bounding box center [148, 747] width 43 height 12
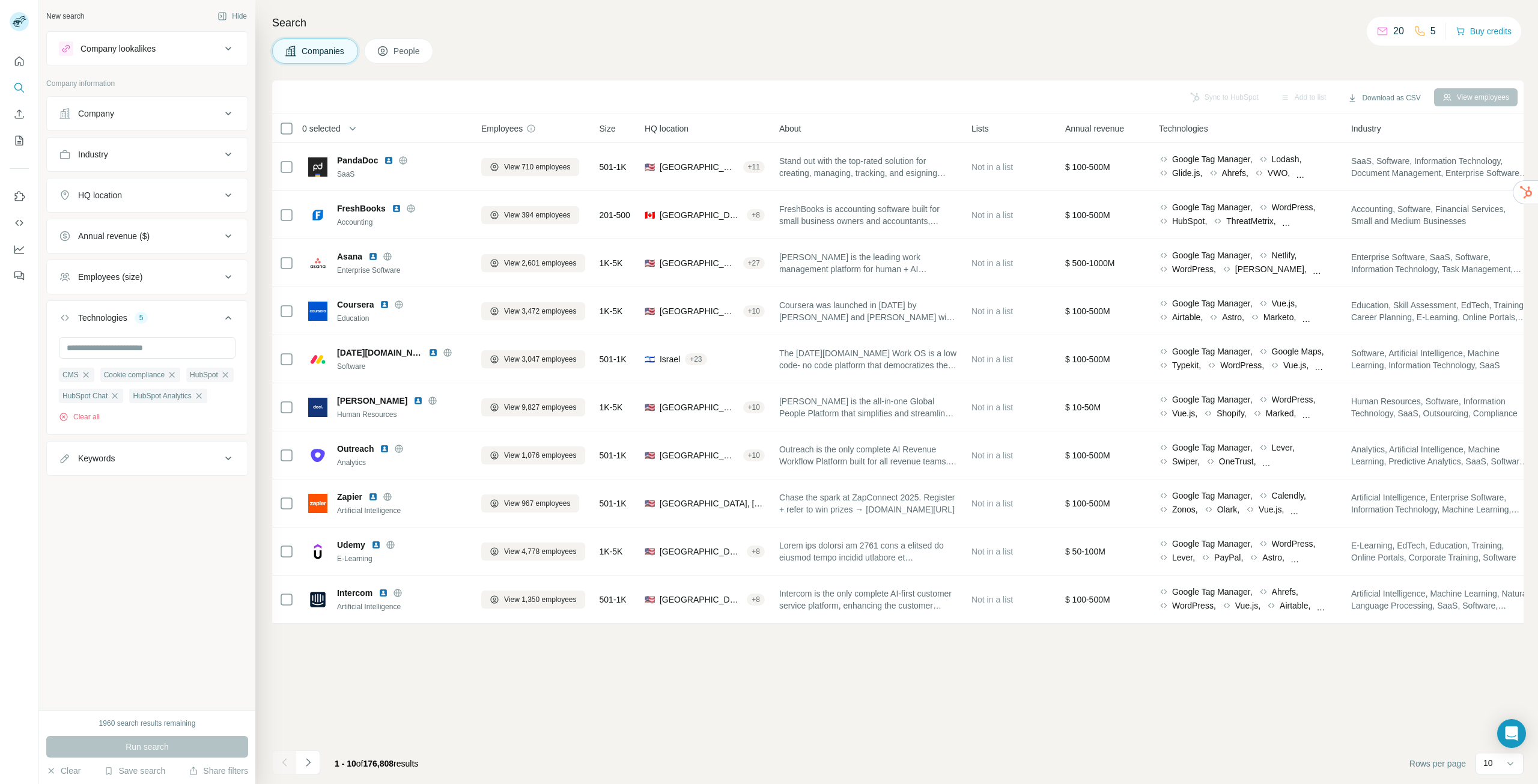
click at [121, 189] on div "HQ location" at bounding box center [100, 195] width 44 height 12
click at [145, 229] on input "text" at bounding box center [148, 225] width 177 height 22
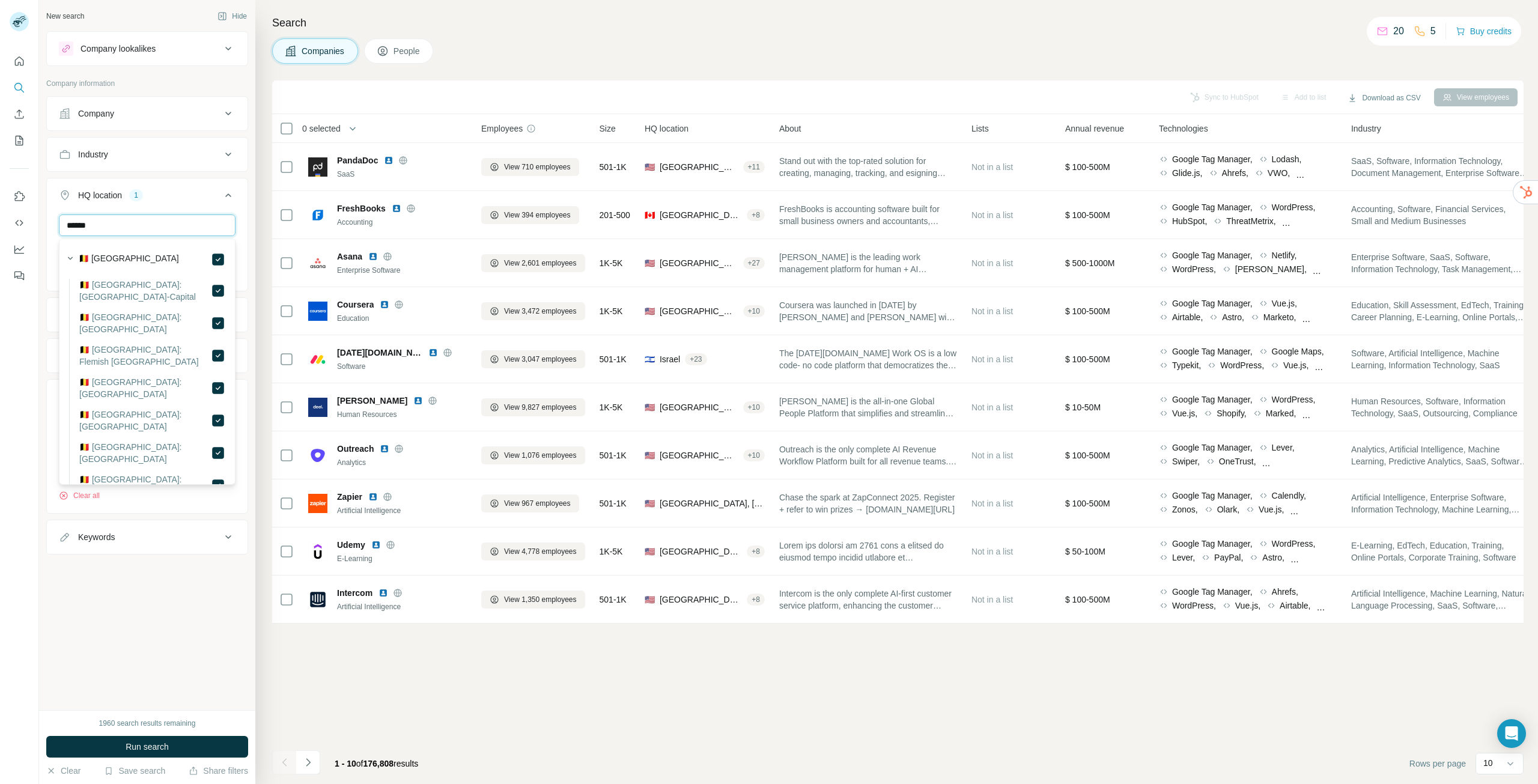
click at [138, 226] on input "******" at bounding box center [148, 225] width 177 height 22
type input "*"
type input "**********"
click at [0, 380] on div at bounding box center [19, 392] width 39 height 784
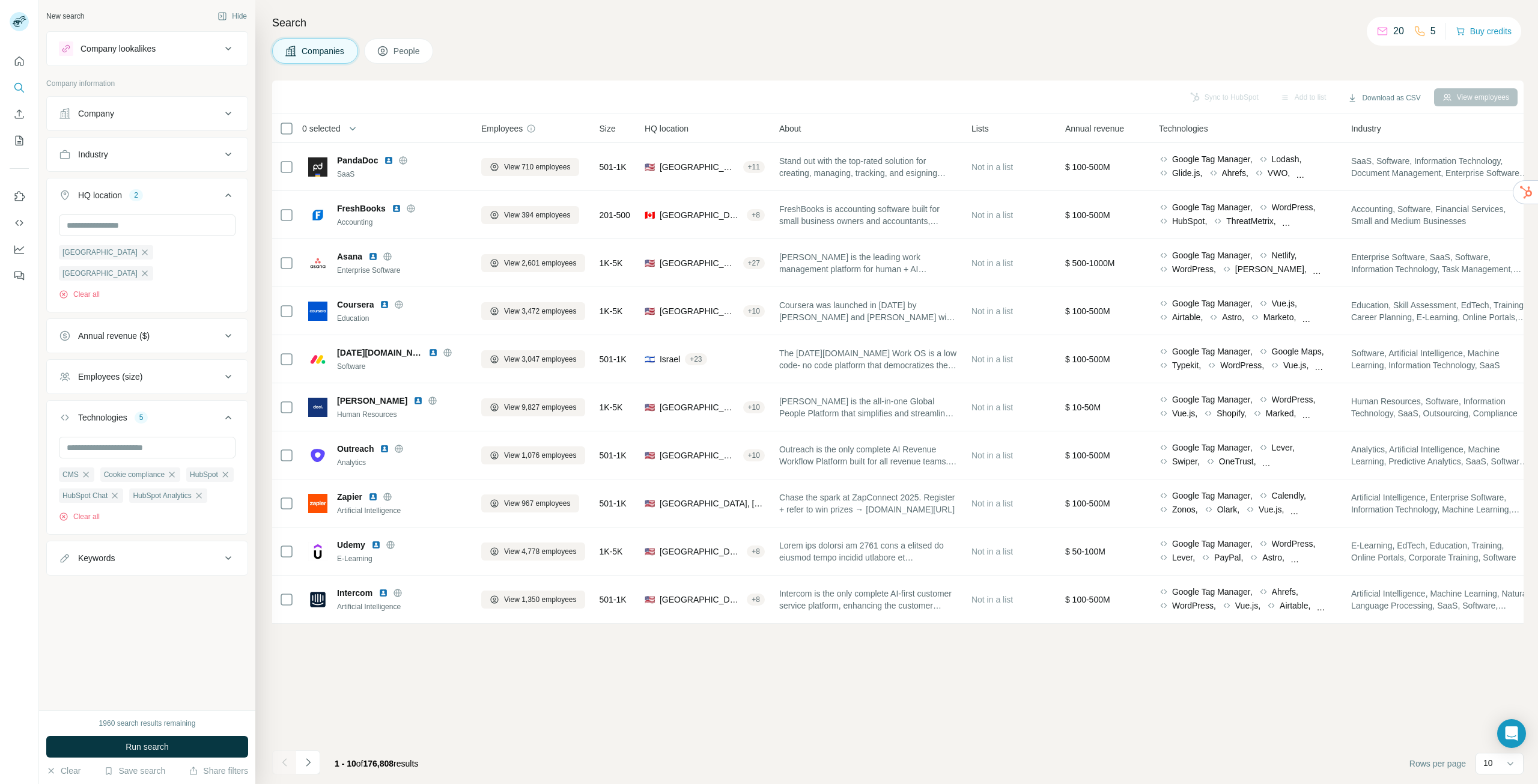
click at [178, 118] on div "Company" at bounding box center [140, 114] width 163 height 12
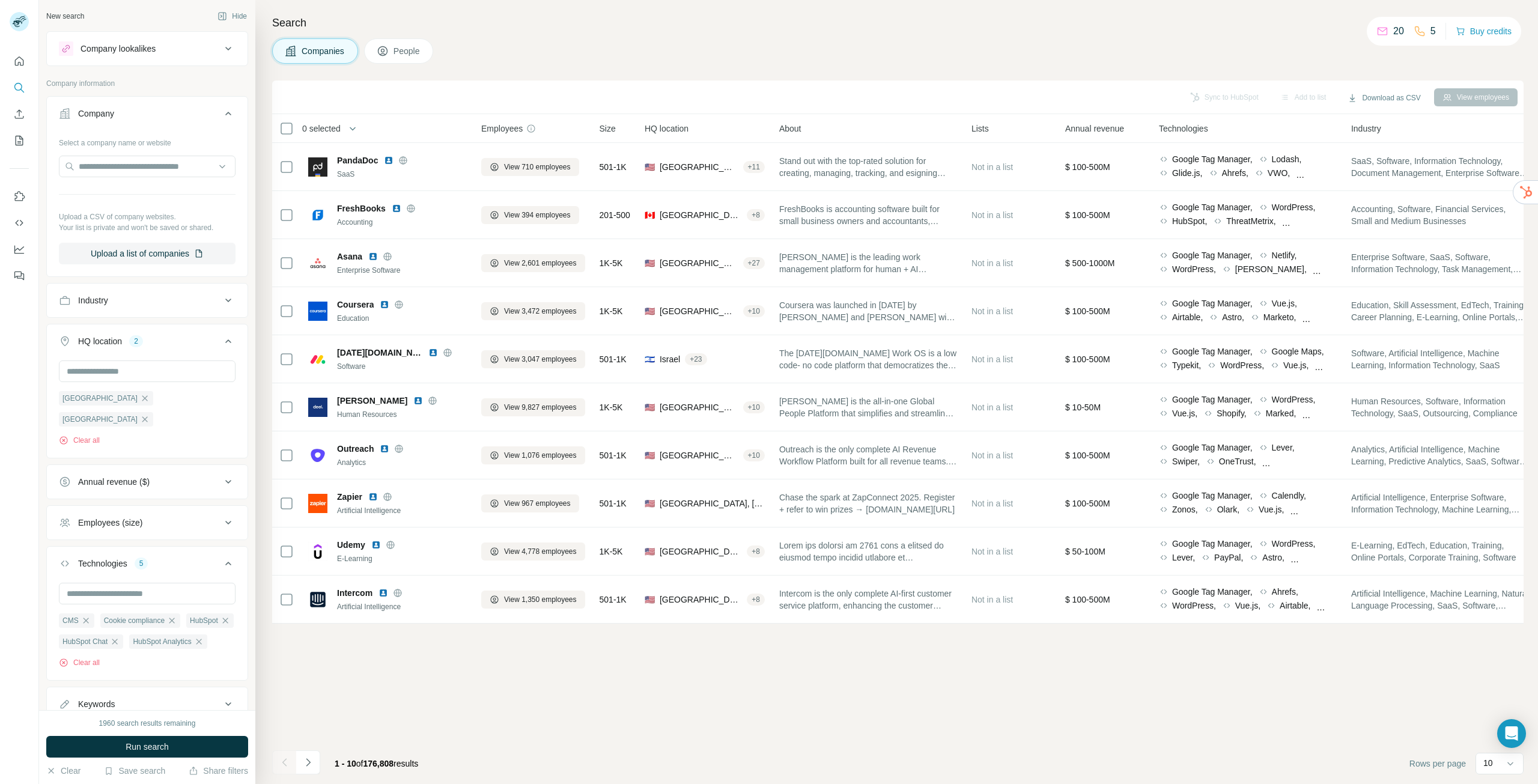
click at [178, 118] on div "Company" at bounding box center [140, 114] width 163 height 12
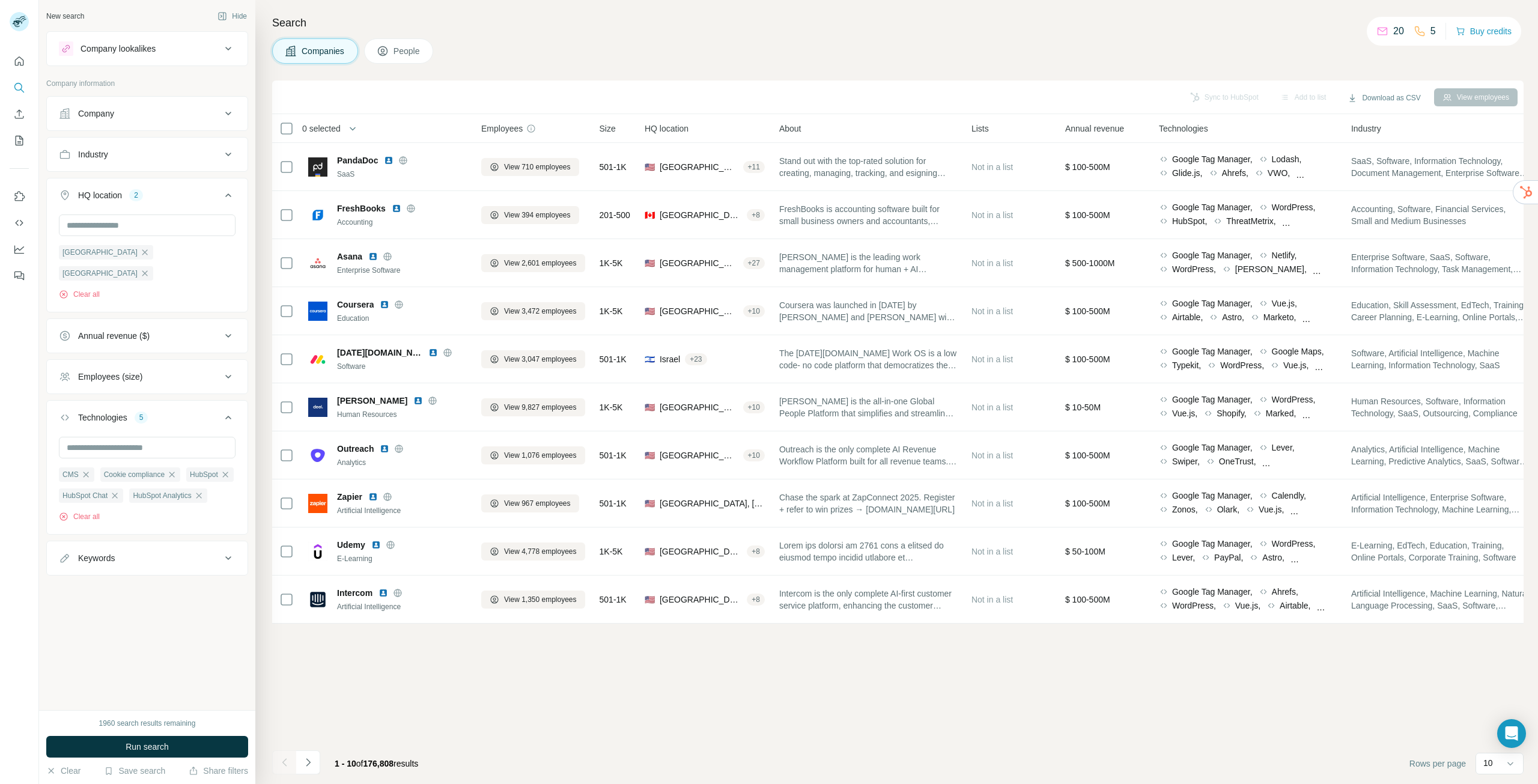
click at [157, 153] on div "Industry" at bounding box center [140, 154] width 163 height 12
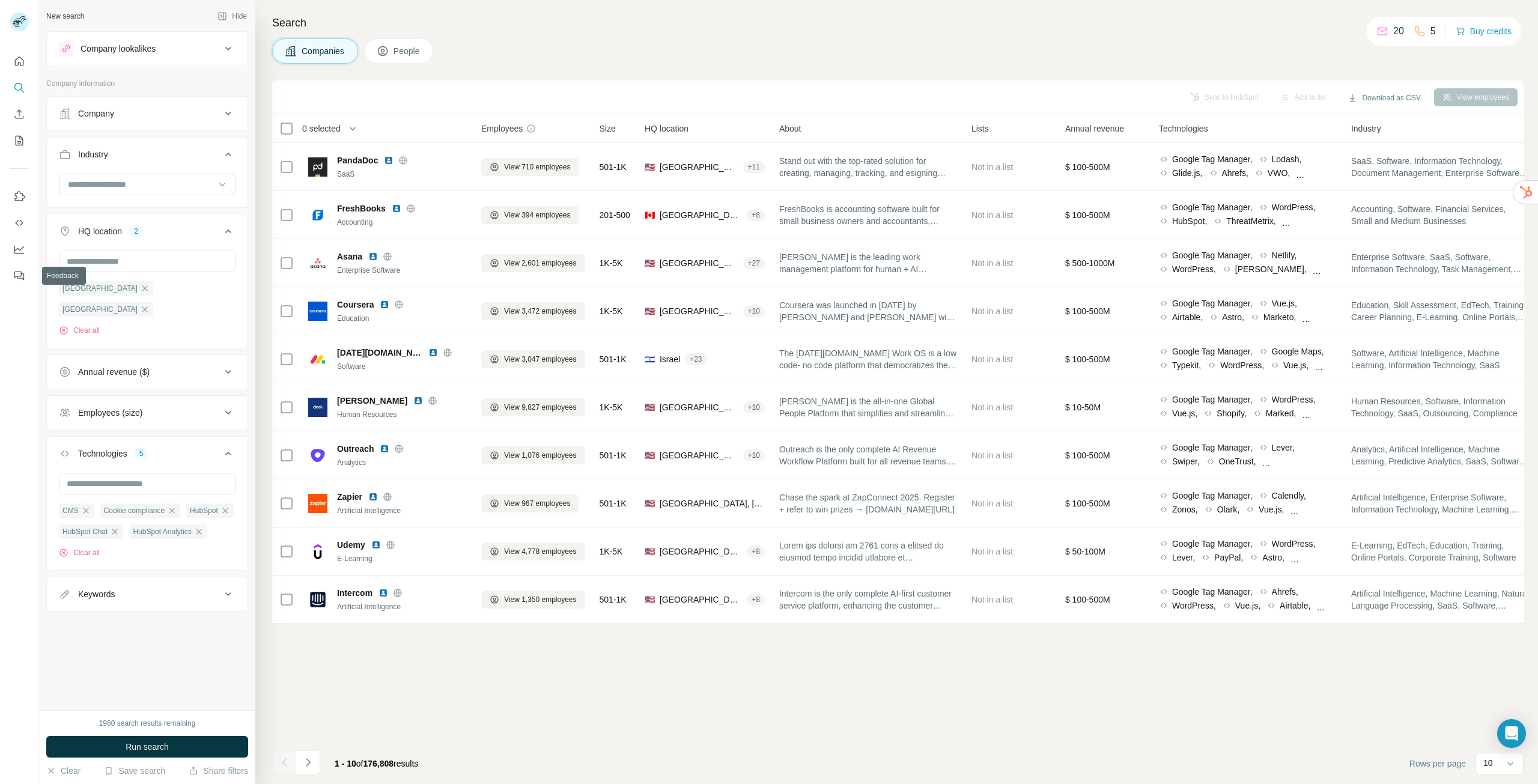
click at [0, 395] on div at bounding box center [19, 392] width 39 height 784
click at [178, 365] on div "Annual revenue ($)" at bounding box center [140, 371] width 163 height 12
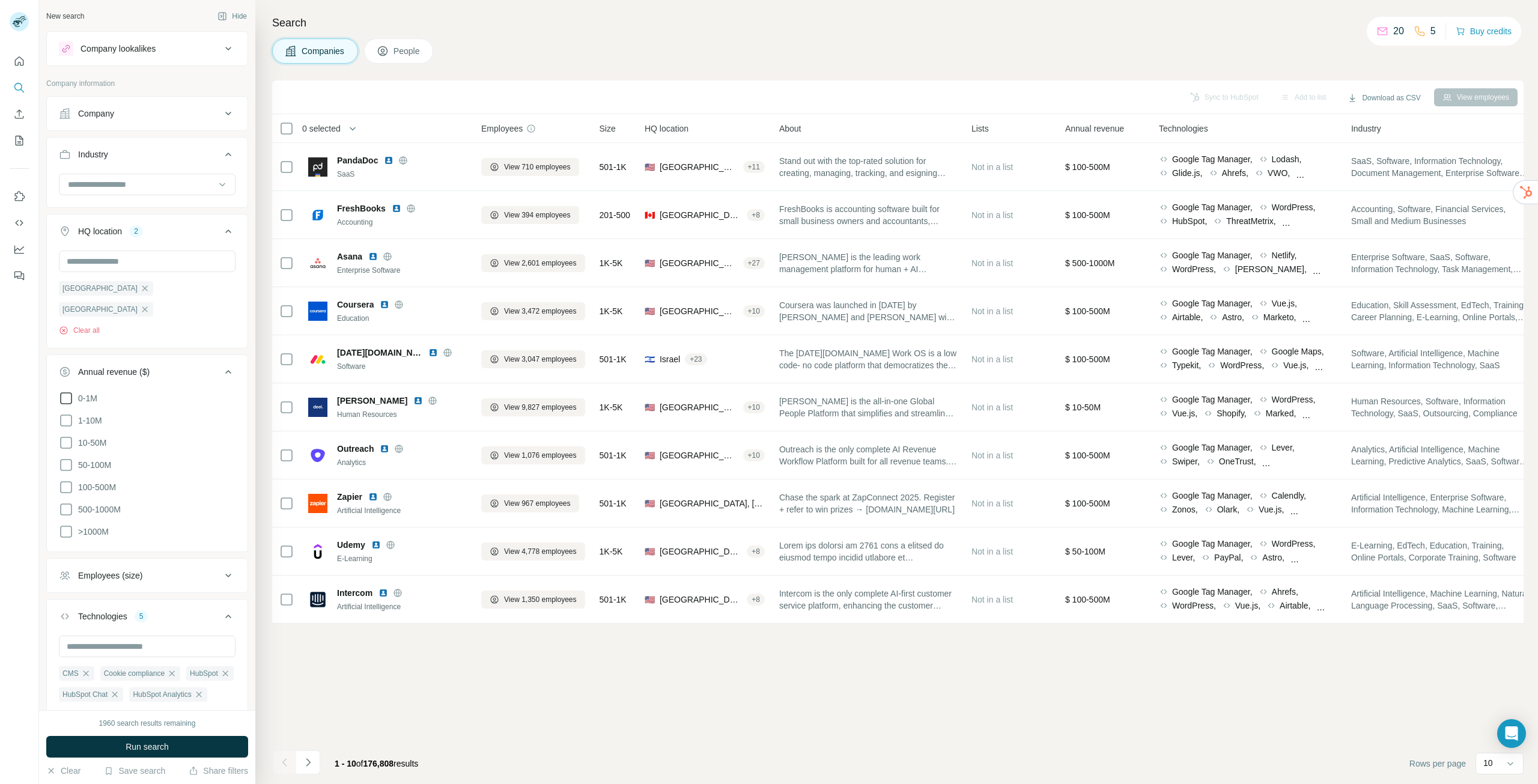
click at [59, 391] on div "0-1M 1-10M 10-50M 50-100M 100-500M 500-1000M >1000M" at bounding box center [148, 470] width 201 height 158
click at [63, 391] on icon at bounding box center [66, 398] width 14 height 14
click at [67, 413] on icon at bounding box center [66, 420] width 14 height 14
click at [67, 432] on ul "0-1M 1-10M 10-50M 50-100M 100-500M 500-1000M >1000M" at bounding box center [148, 465] width 177 height 148
click at [67, 435] on icon at bounding box center [66, 442] width 14 height 14
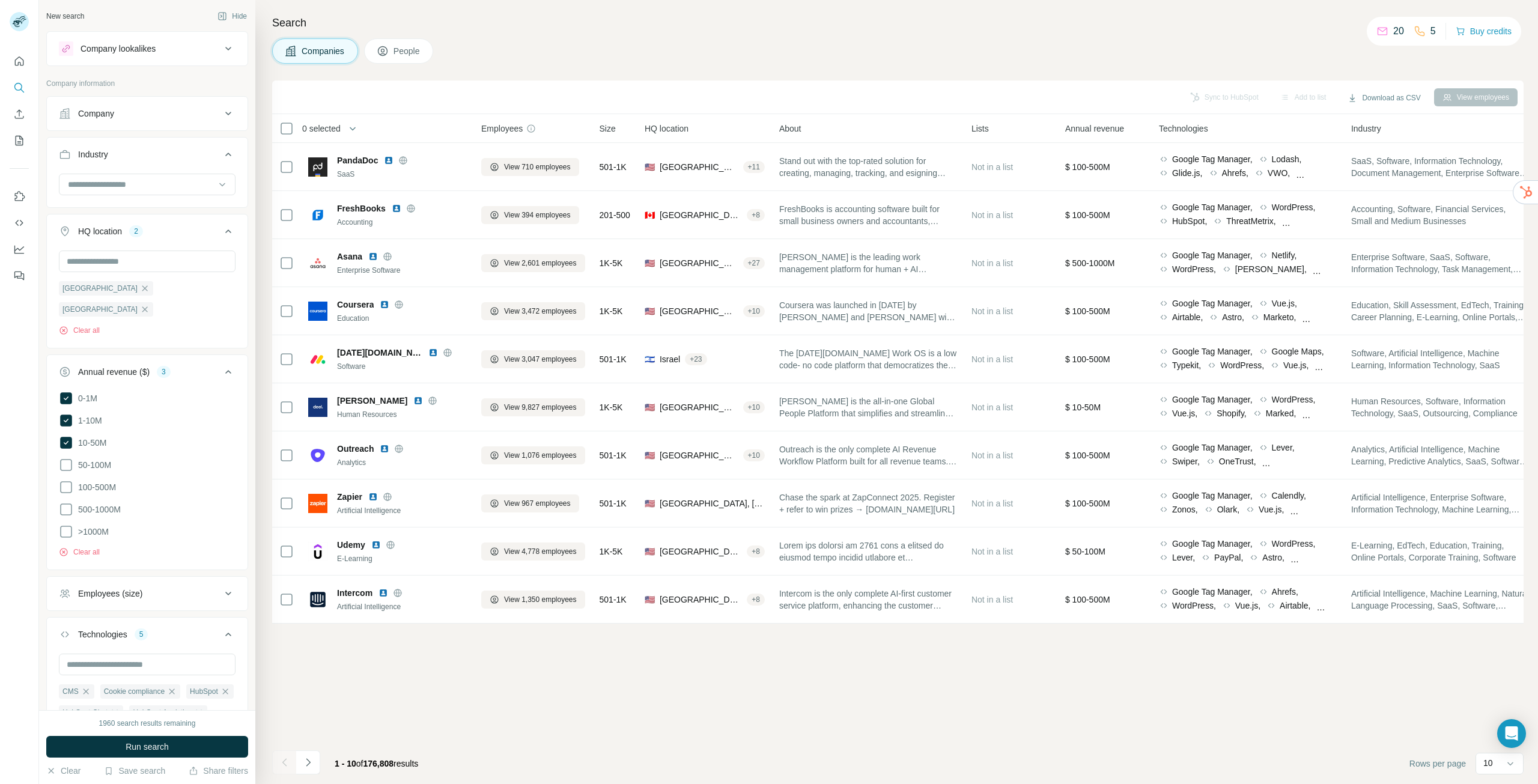
click at [13, 427] on div at bounding box center [19, 392] width 39 height 784
click at [229, 357] on button "Annual revenue ($) 3" at bounding box center [148, 374] width 201 height 34
click at [205, 407] on div "Employees (size)" at bounding box center [140, 413] width 163 height 12
click at [205, 407] on div "Employees (size)" at bounding box center [140, 413] width 163 height 12
click at [0, 395] on div at bounding box center [19, 392] width 39 height 784
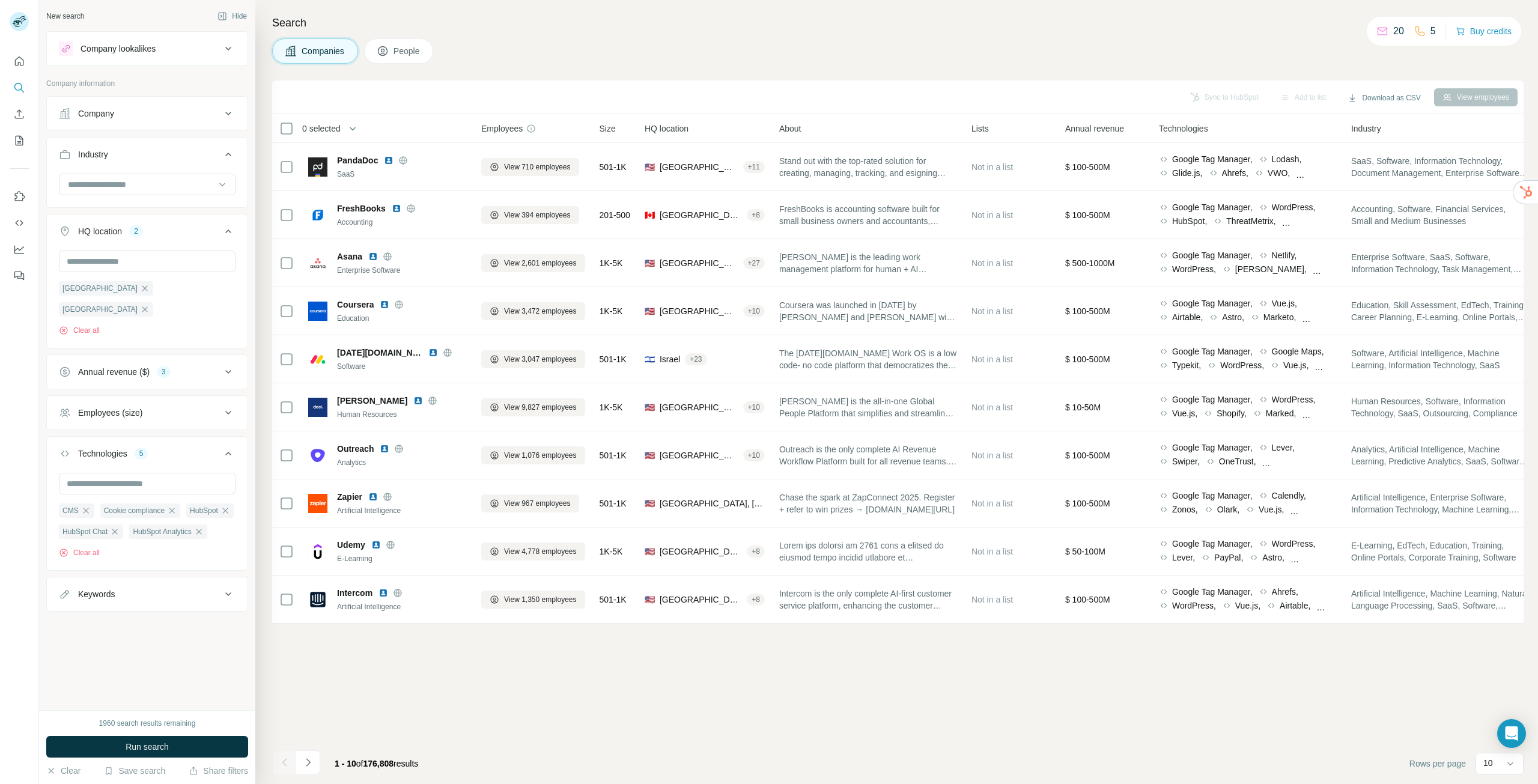
click at [154, 738] on button "Run search" at bounding box center [147, 747] width 202 height 22
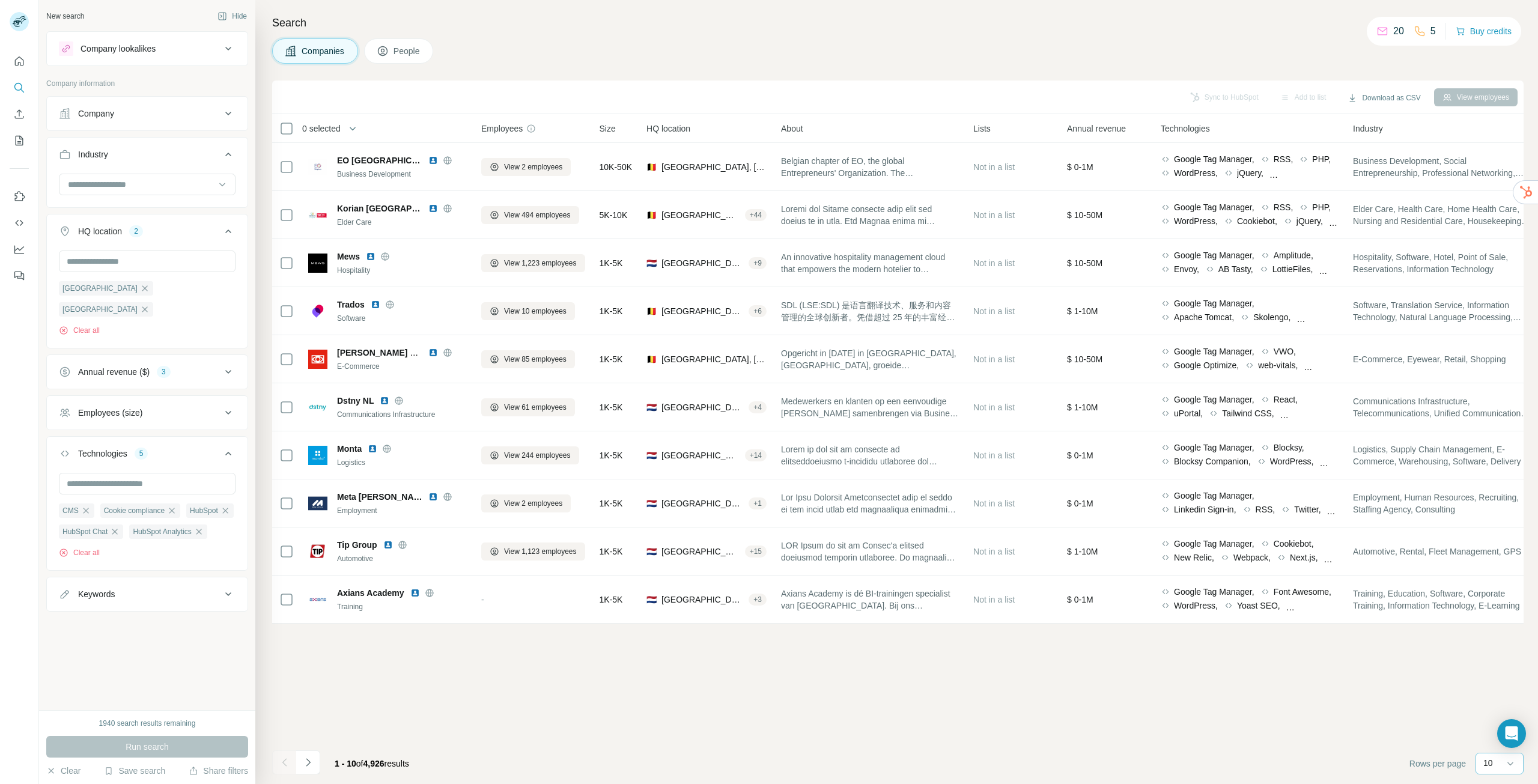
click at [1502, 764] on div "10" at bounding box center [1498, 763] width 30 height 12
click at [1499, 675] on div "60" at bounding box center [1499, 672] width 28 height 12
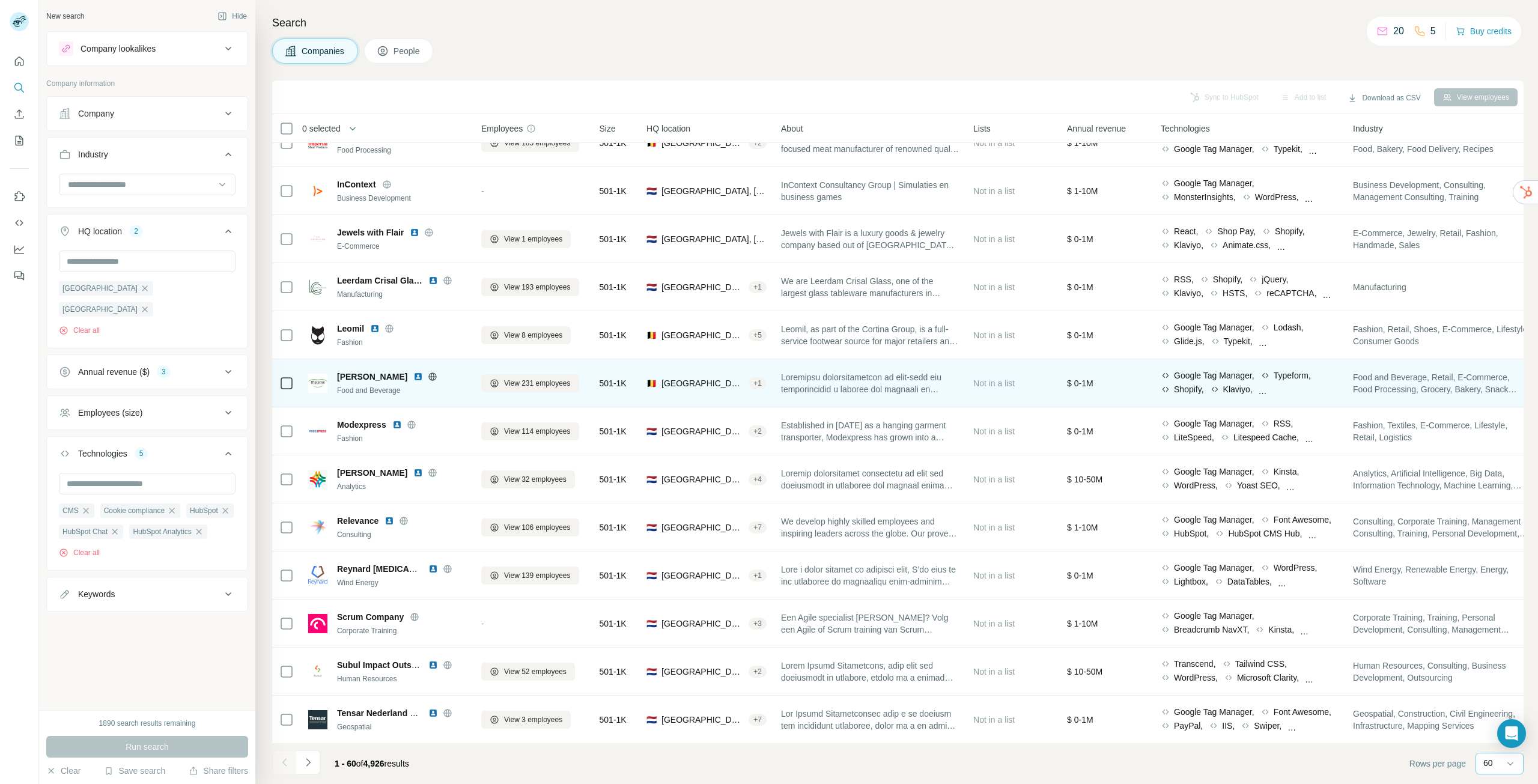
scroll to position [2289, 0]
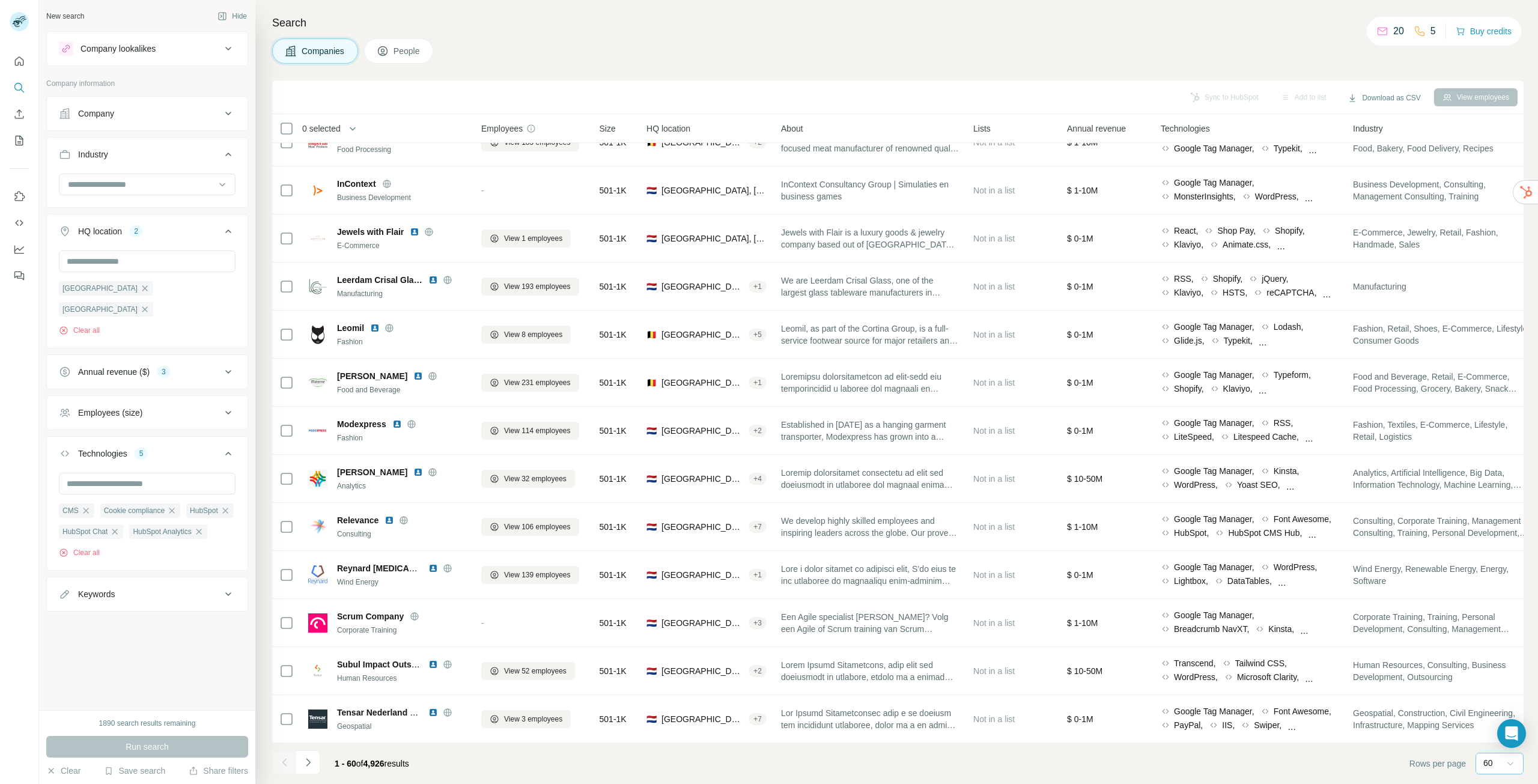
click at [1507, 766] on icon at bounding box center [1510, 763] width 12 height 12
click at [181, 407] on div "Employees (size)" at bounding box center [140, 413] width 163 height 12
click at [65, 432] on icon at bounding box center [66, 439] width 14 height 14
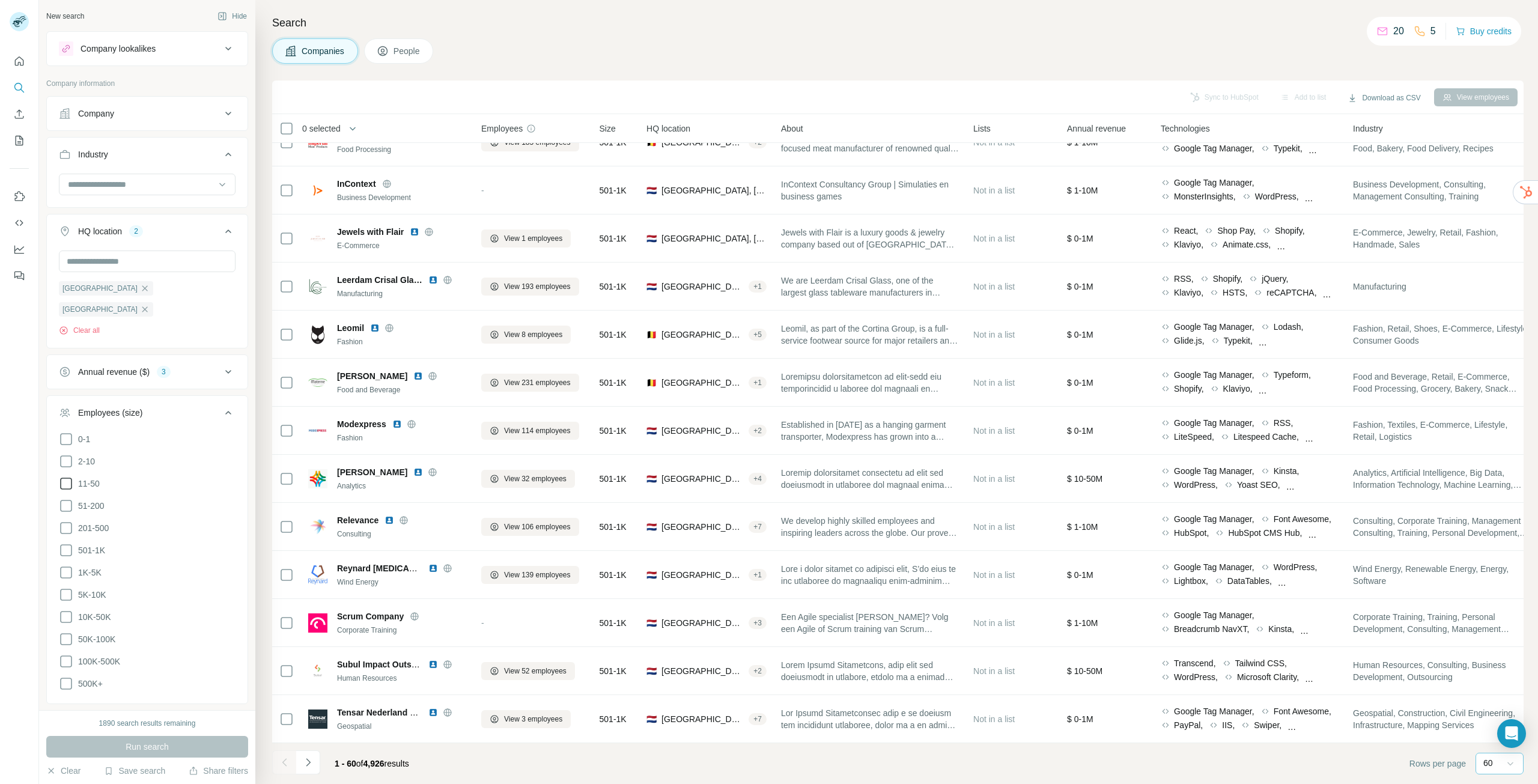
click at [67, 454] on icon at bounding box center [66, 461] width 14 height 14
click at [65, 476] on icon at bounding box center [66, 483] width 14 height 14
click at [178, 744] on button "Run search" at bounding box center [147, 747] width 202 height 22
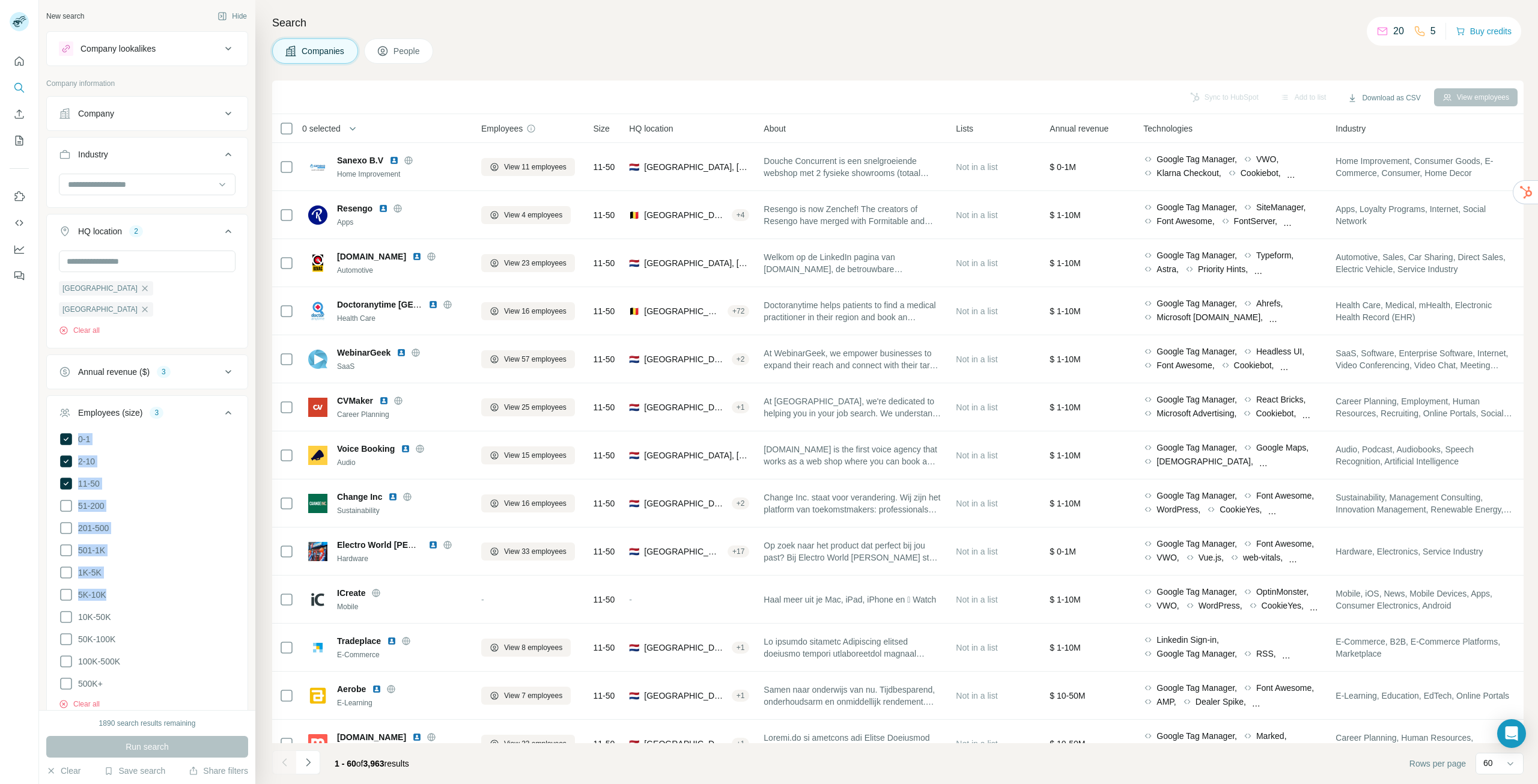
drag, startPoint x: 240, startPoint y: 398, endPoint x: 163, endPoint y: 481, distance: 113.2
click at [225, 577] on div "New search Hide Company lookalikes Company information Company Industry HQ loca…" at bounding box center [147, 355] width 217 height 710
click at [0, 491] on div at bounding box center [19, 392] width 39 height 784
click at [221, 405] on icon at bounding box center [228, 412] width 14 height 14
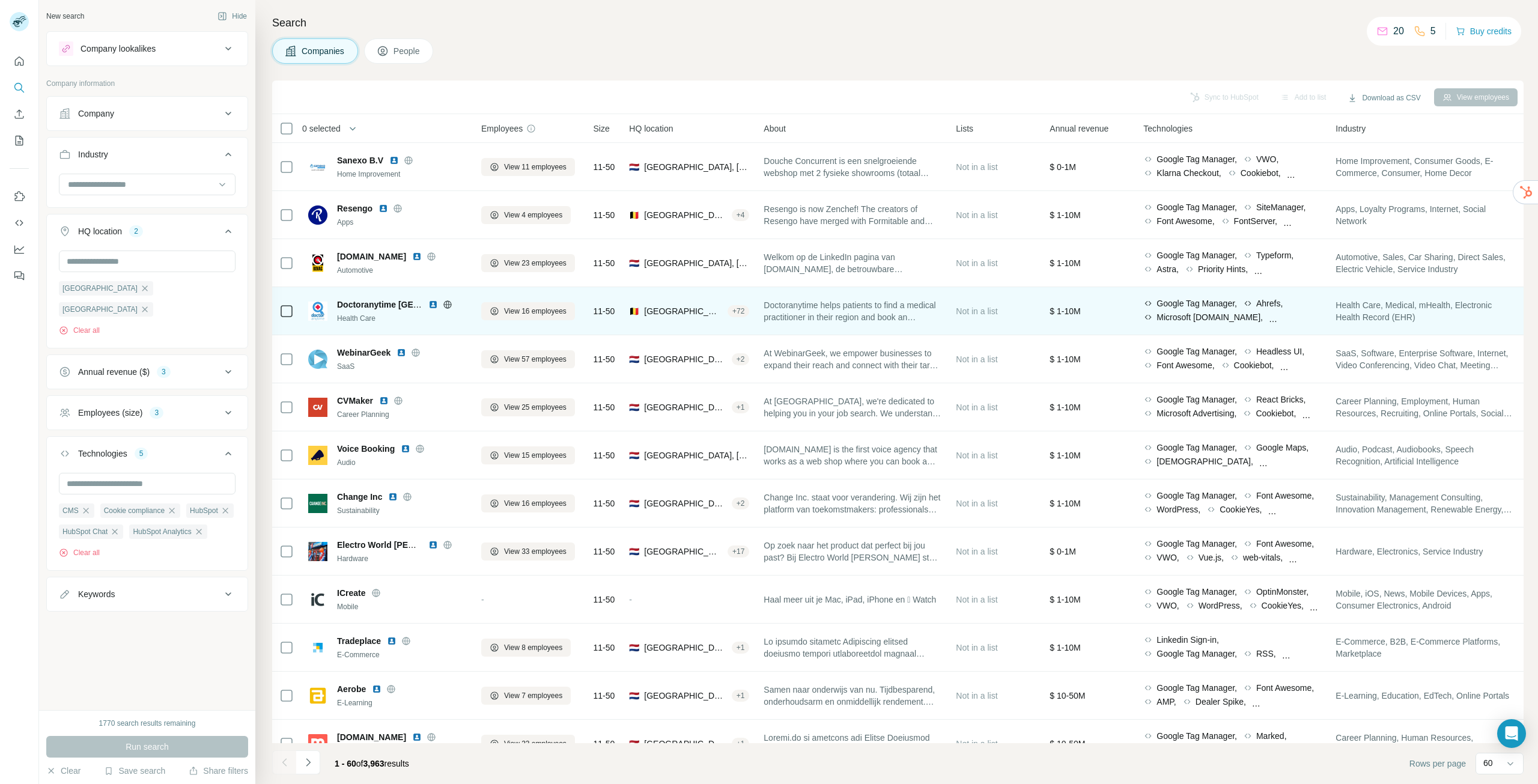
click at [1193, 325] on div "Segment," at bounding box center [1168, 331] width 49 height 12
click at [379, 305] on span "Doctoranytime [GEOGRAPHIC_DATA]" at bounding box center [413, 304] width 151 height 10
